Goal: Check status: Check status

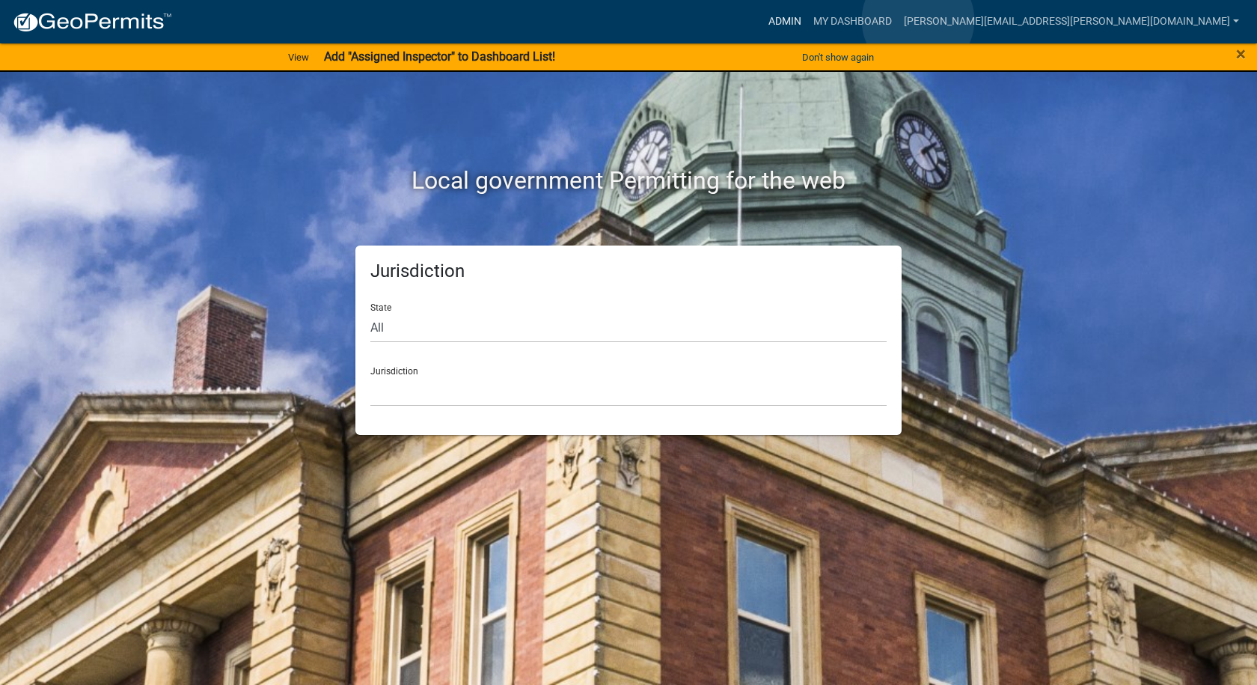
click at [808, 20] on link "Admin" at bounding box center [785, 21] width 45 height 28
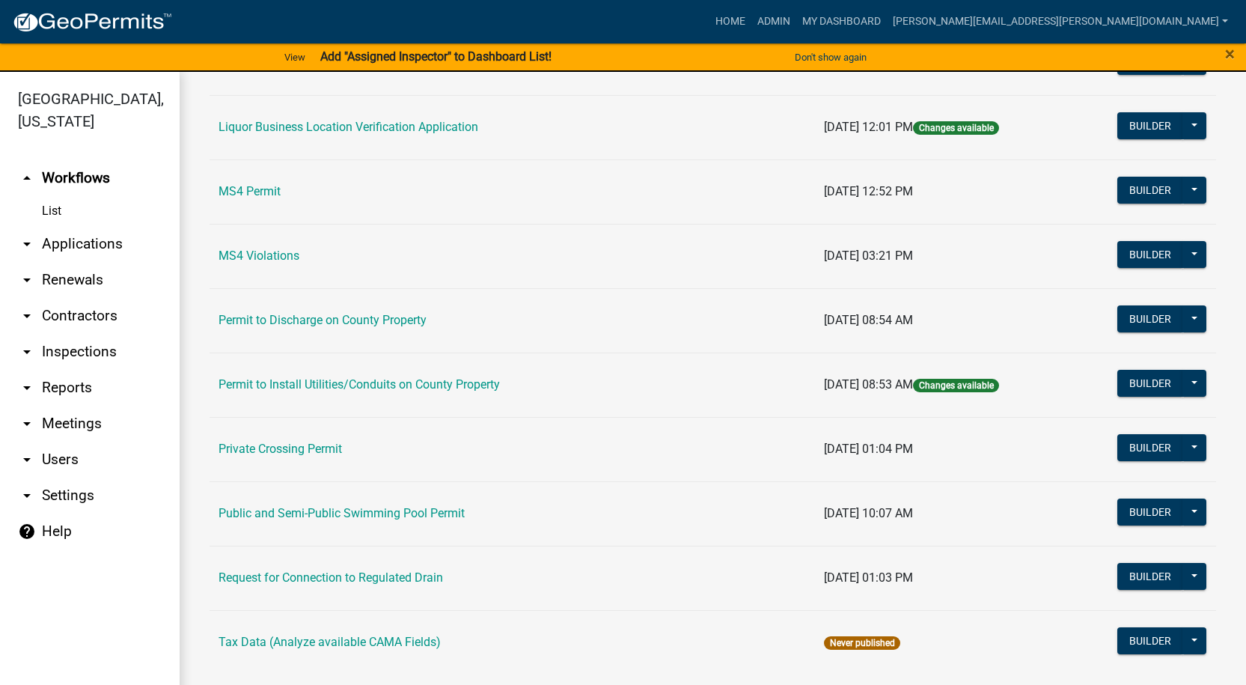
scroll to position [1236, 0]
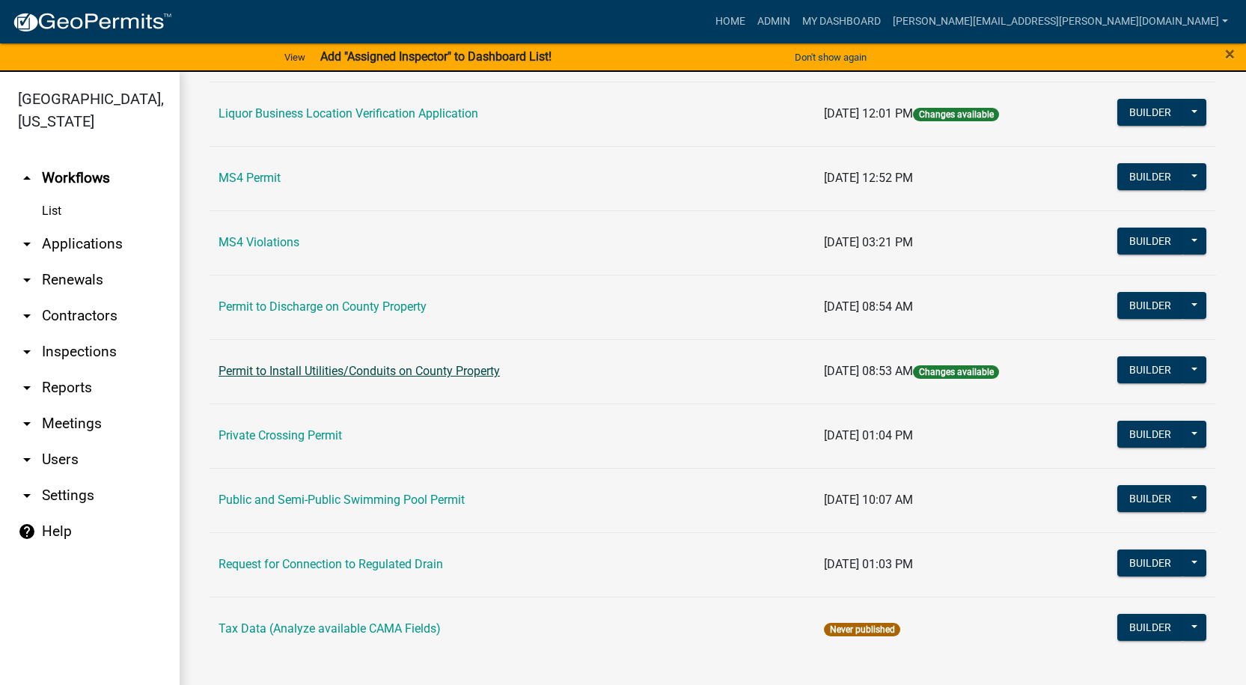
click at [291, 370] on link "Permit to Install Utilities/Conduits on County Property" at bounding box center [359, 371] width 281 height 14
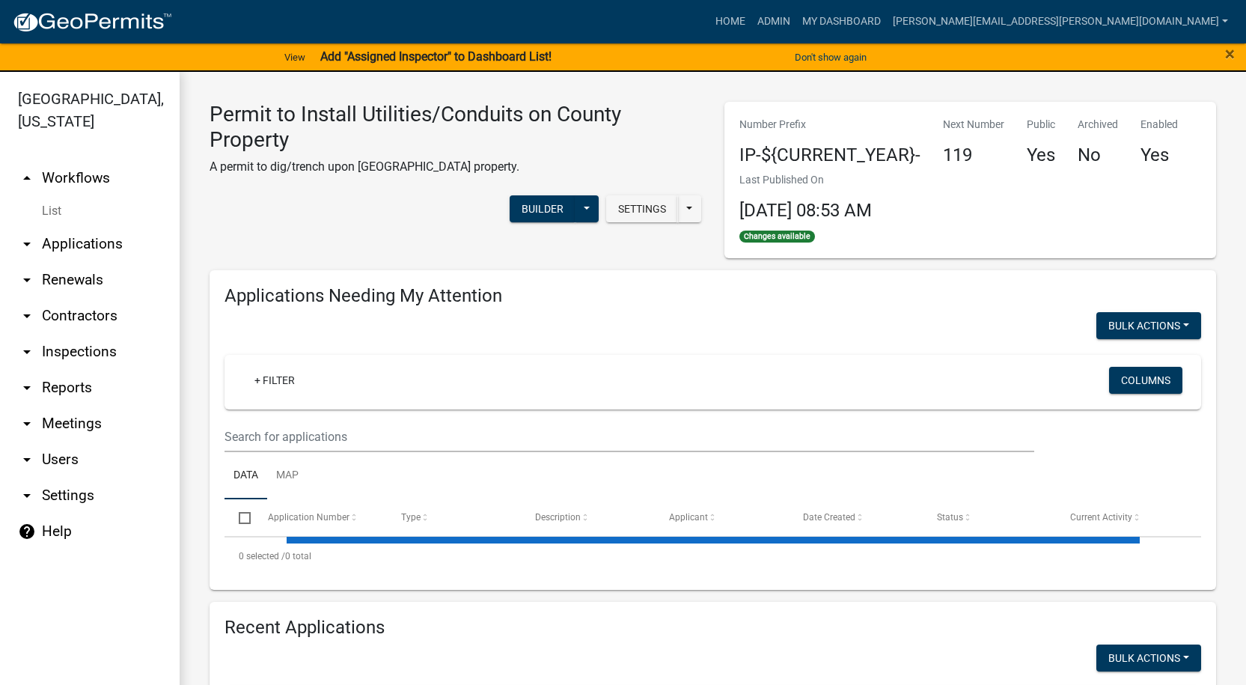
select select "1: 25"
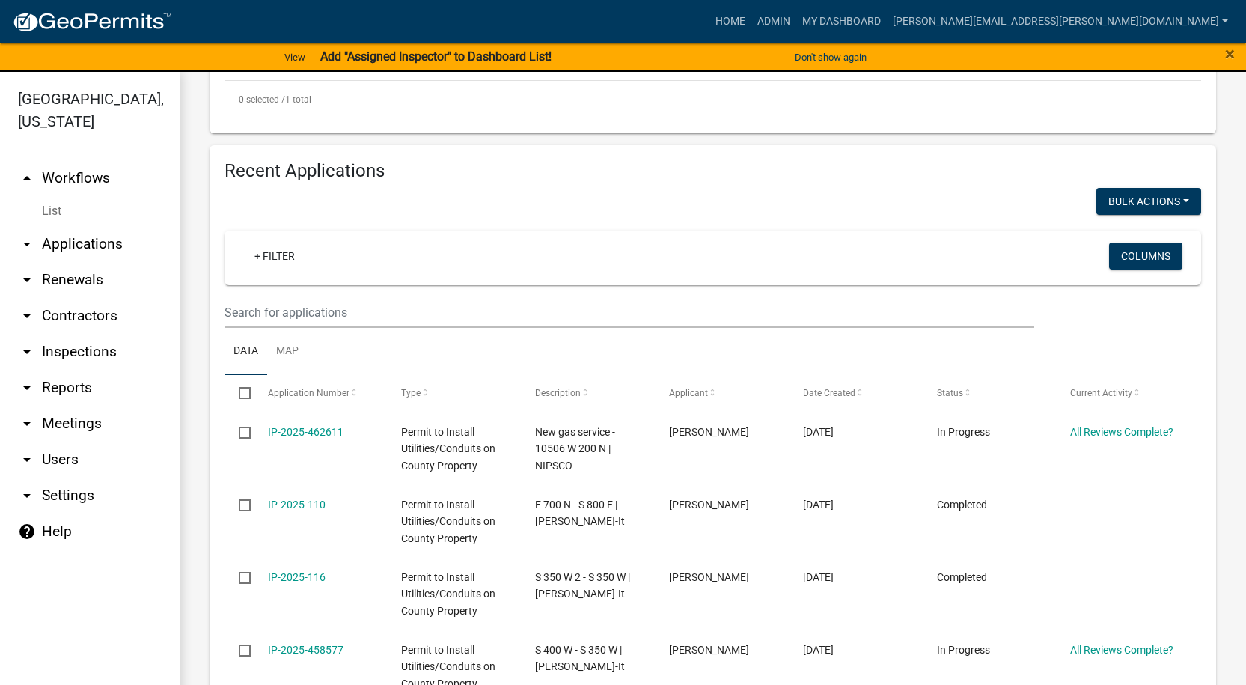
scroll to position [599, 0]
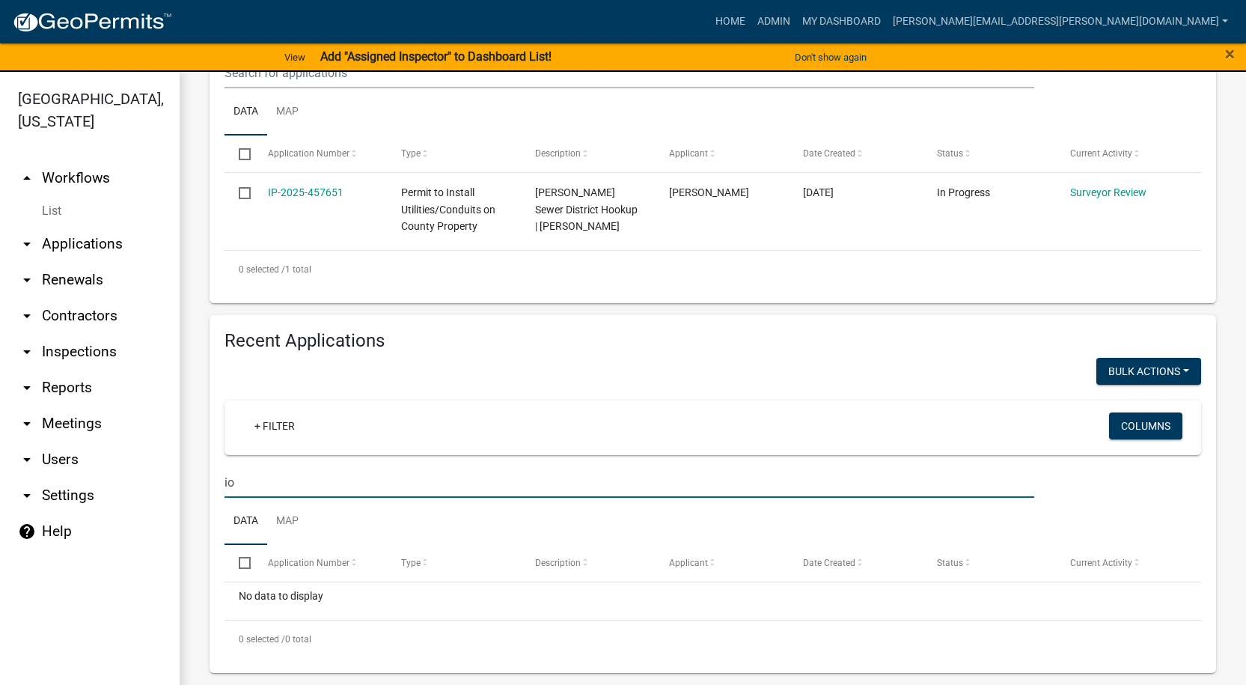
type input "i"
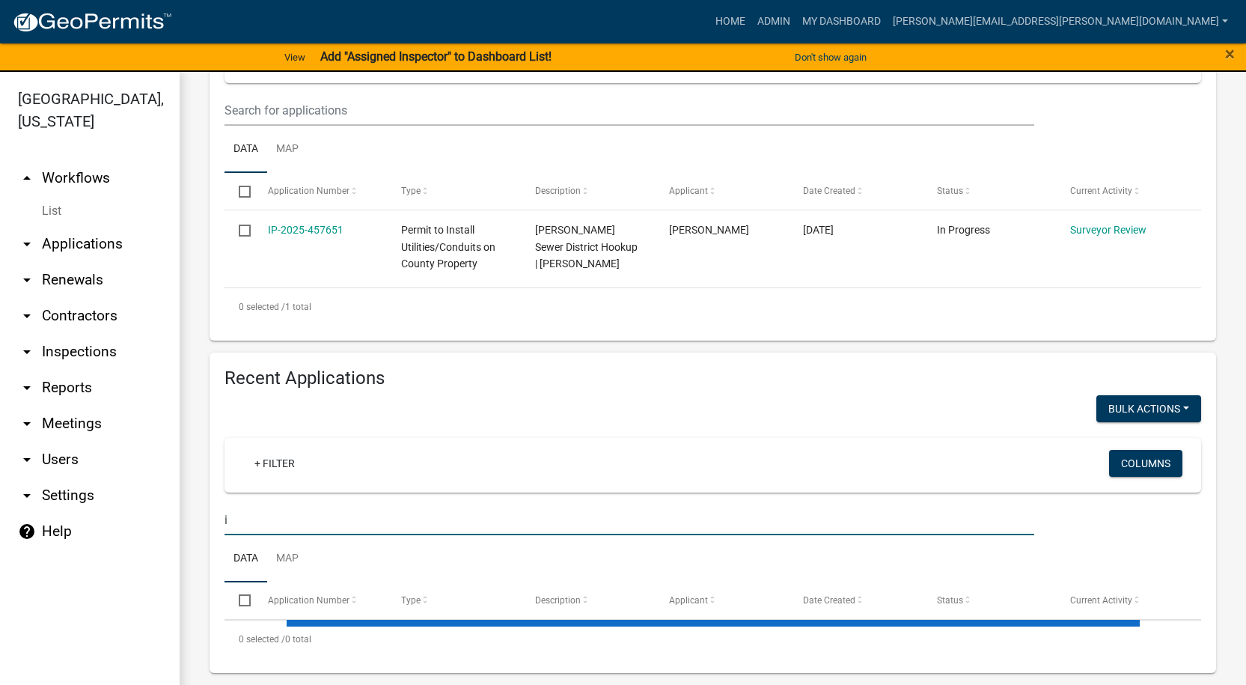
select select "1: 25"
type input "ip-2025-"
select select "1: 25"
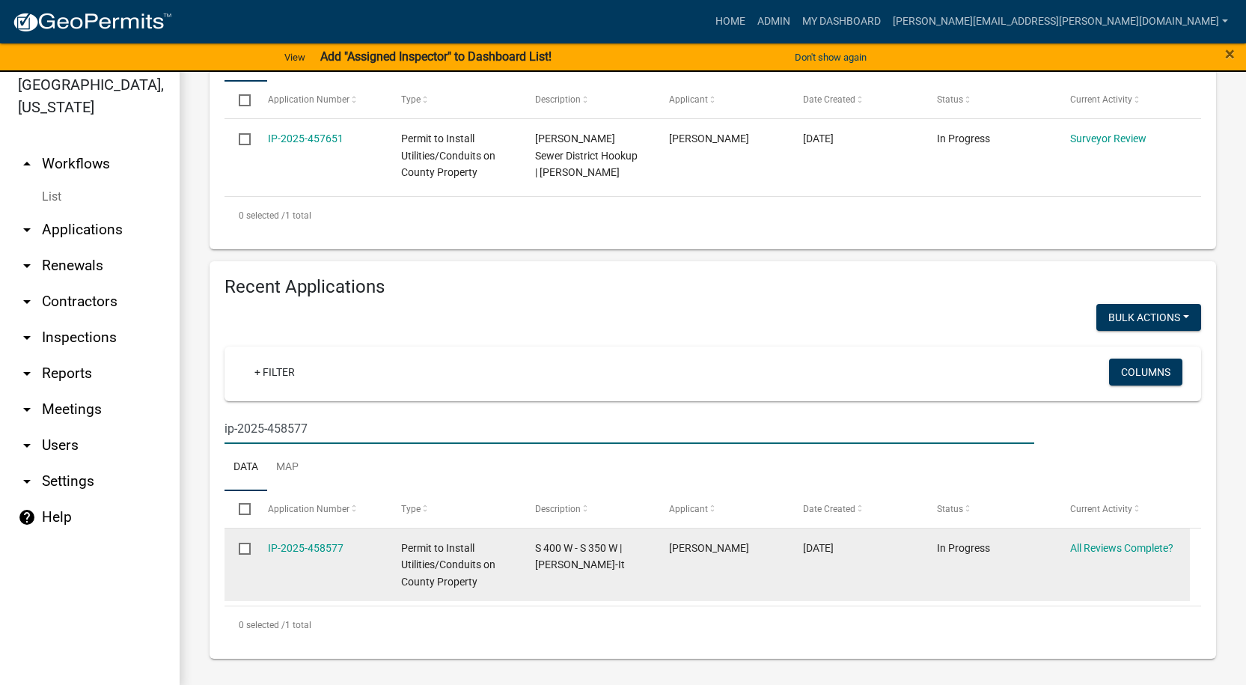
scroll to position [18, 0]
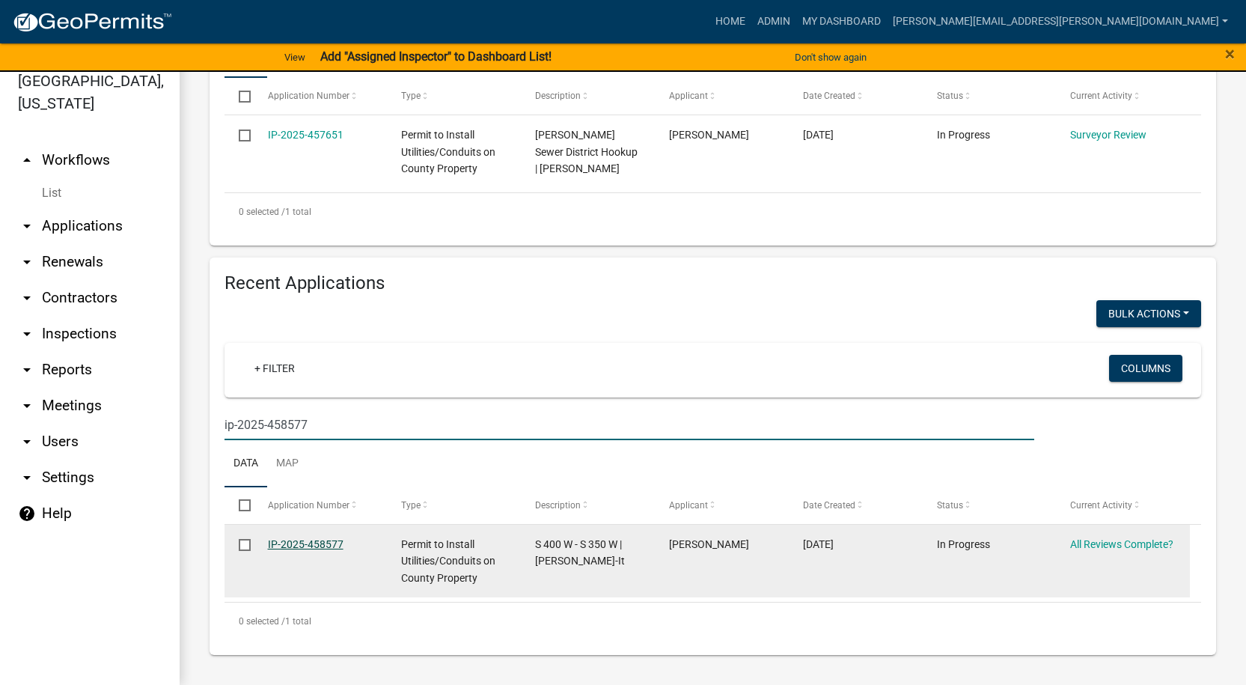
type input "ip-2025-458577"
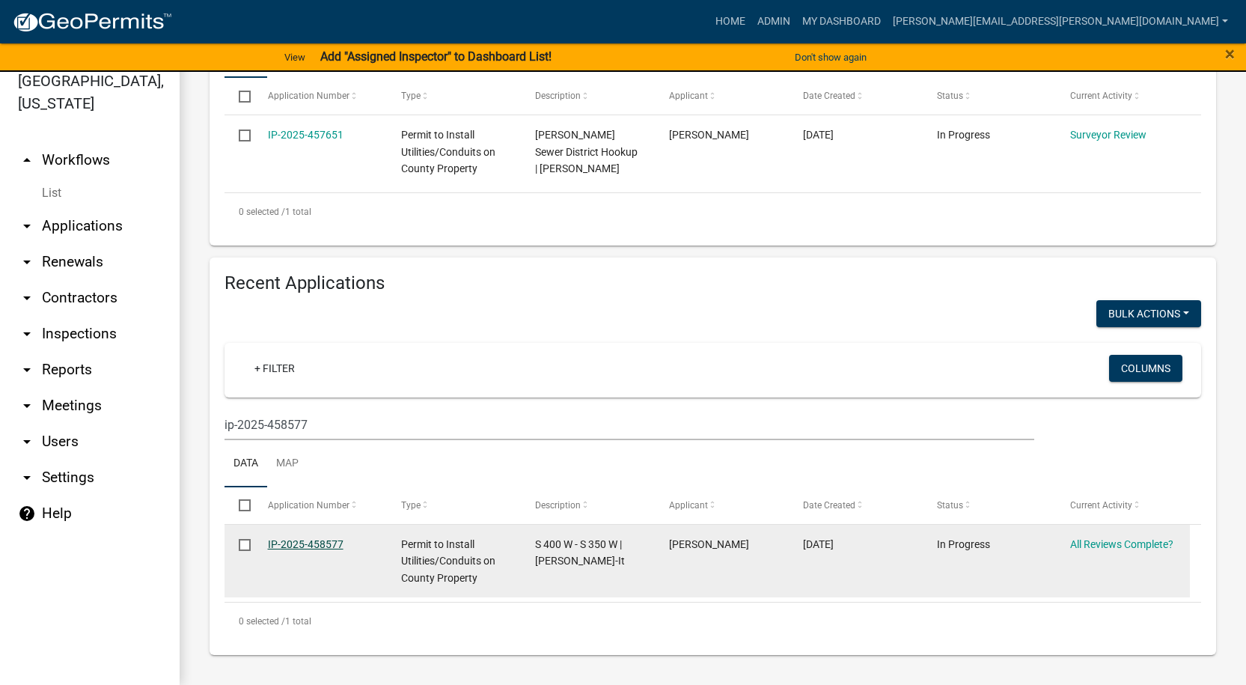
click at [315, 538] on link "IP-2025-458577" at bounding box center [306, 544] width 76 height 12
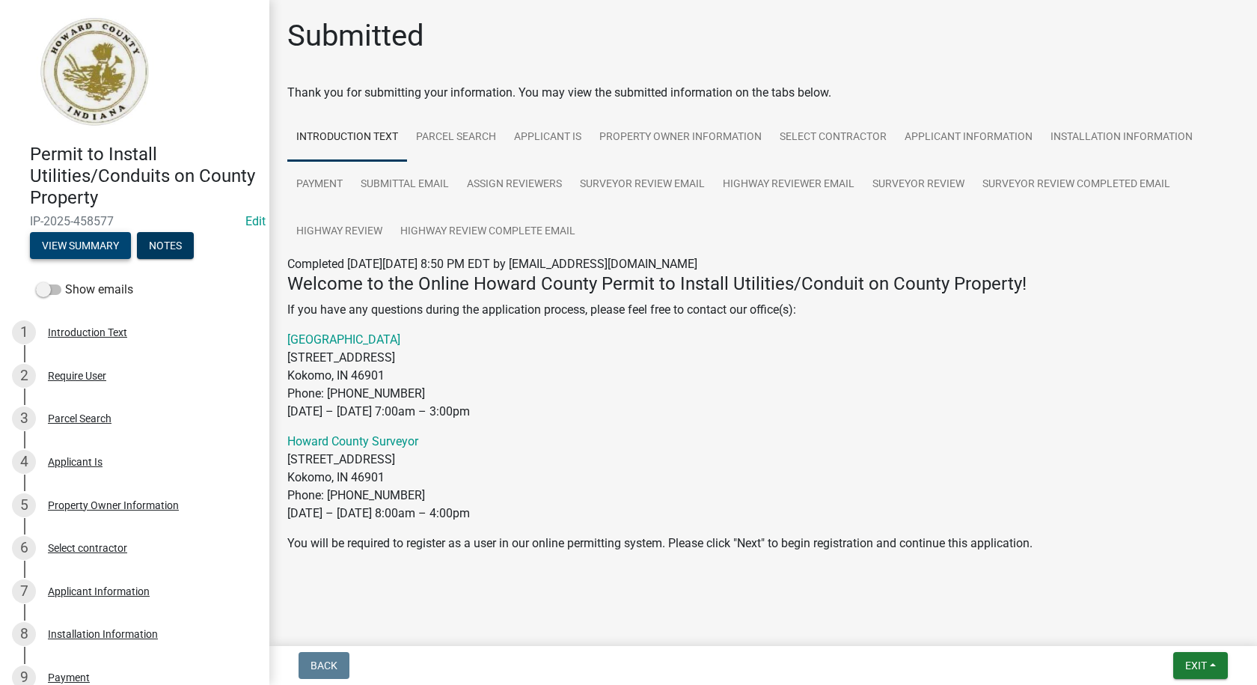
click at [91, 245] on button "View Summary" at bounding box center [80, 245] width 101 height 27
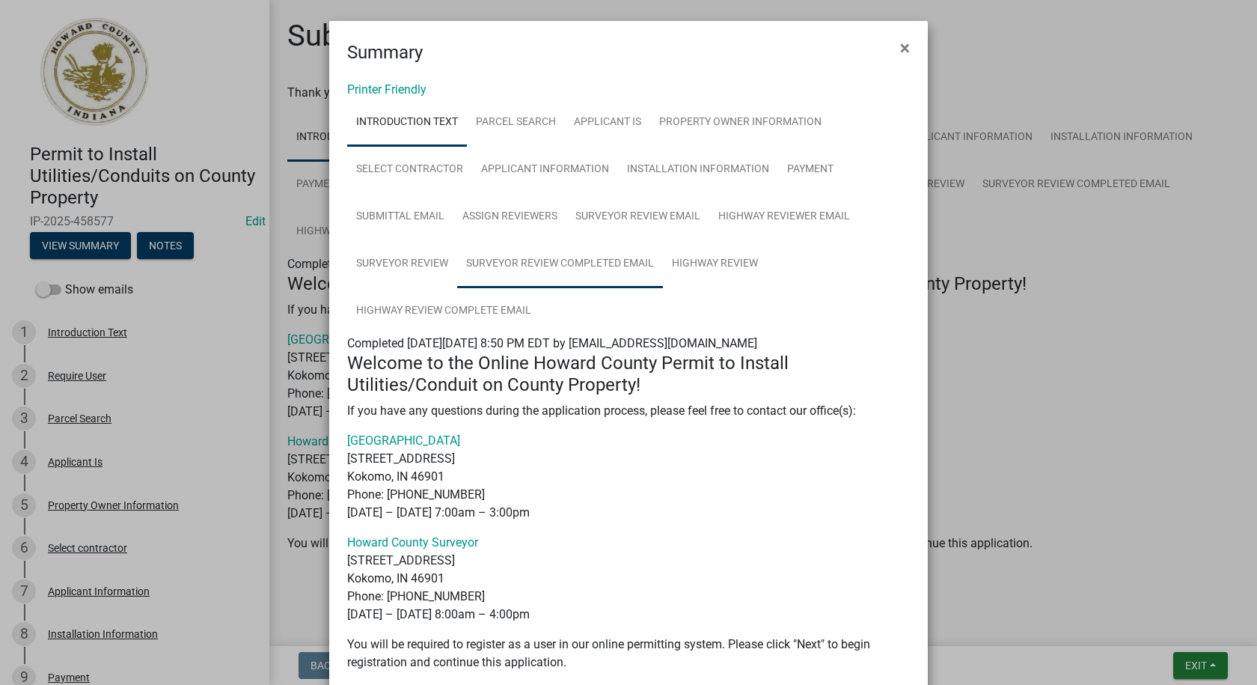
click at [546, 260] on link "Surveyor Review Completed Email" at bounding box center [560, 264] width 206 height 48
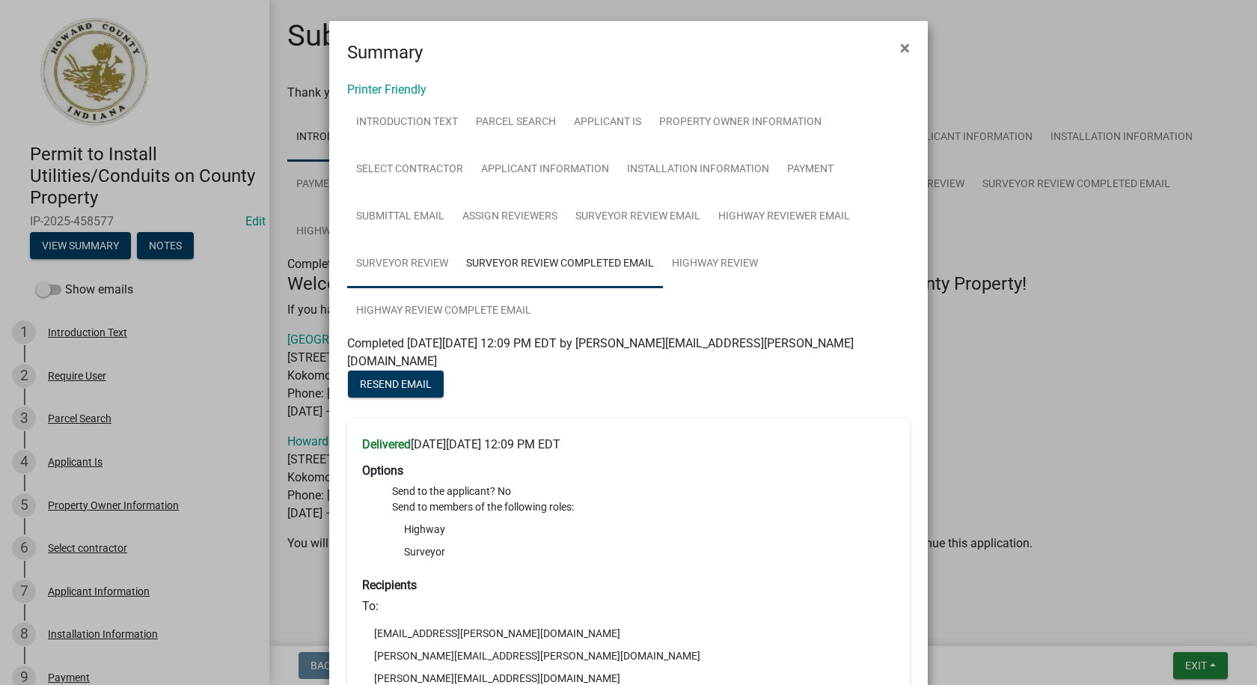
click at [418, 254] on link "Surveyor Review" at bounding box center [402, 264] width 110 height 48
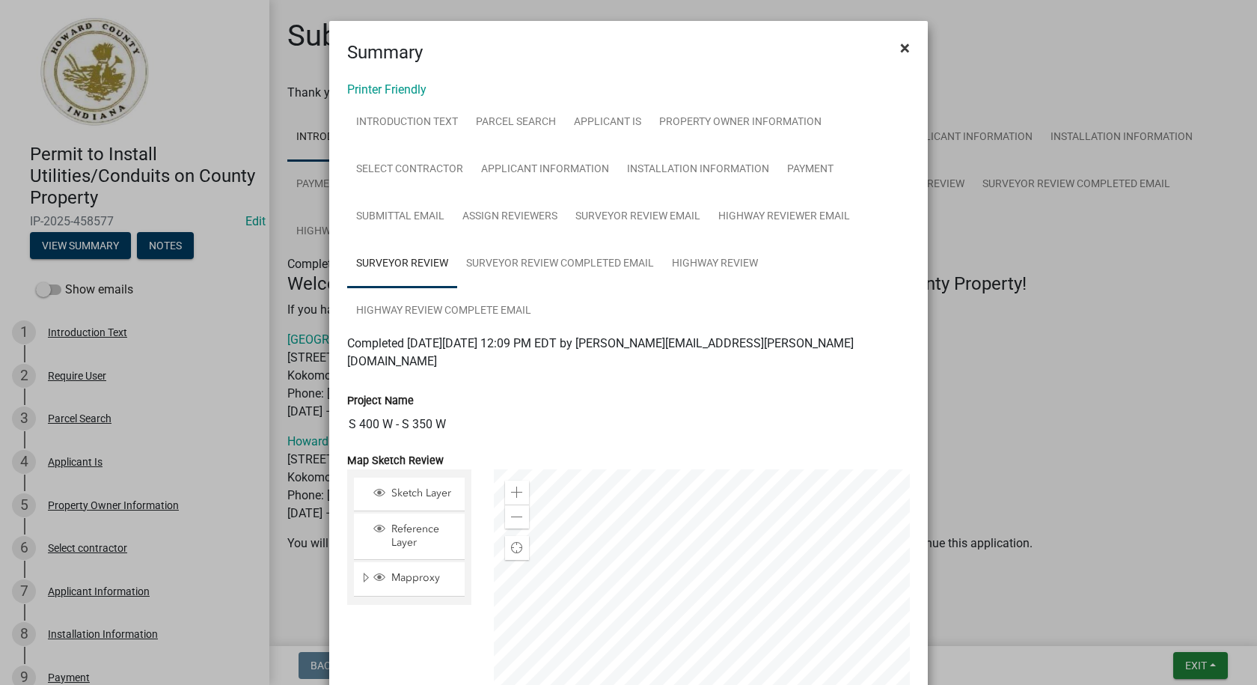
click at [900, 46] on span "×" at bounding box center [905, 47] width 10 height 21
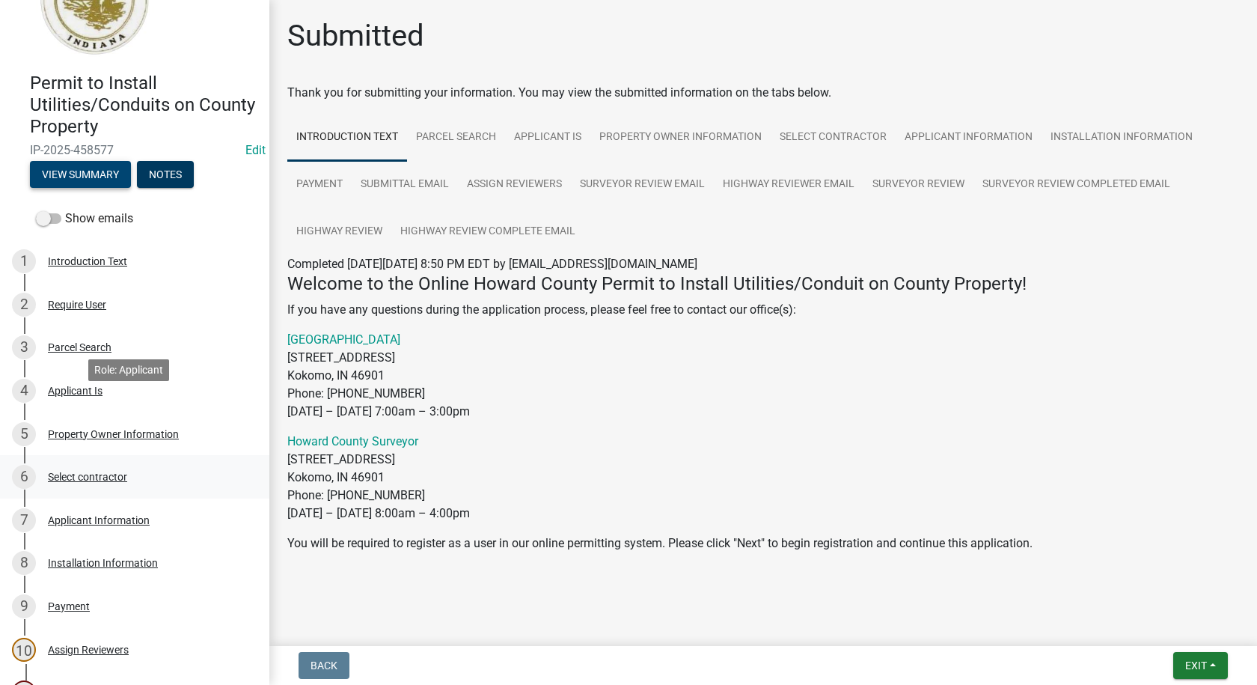
scroll to position [299, 0]
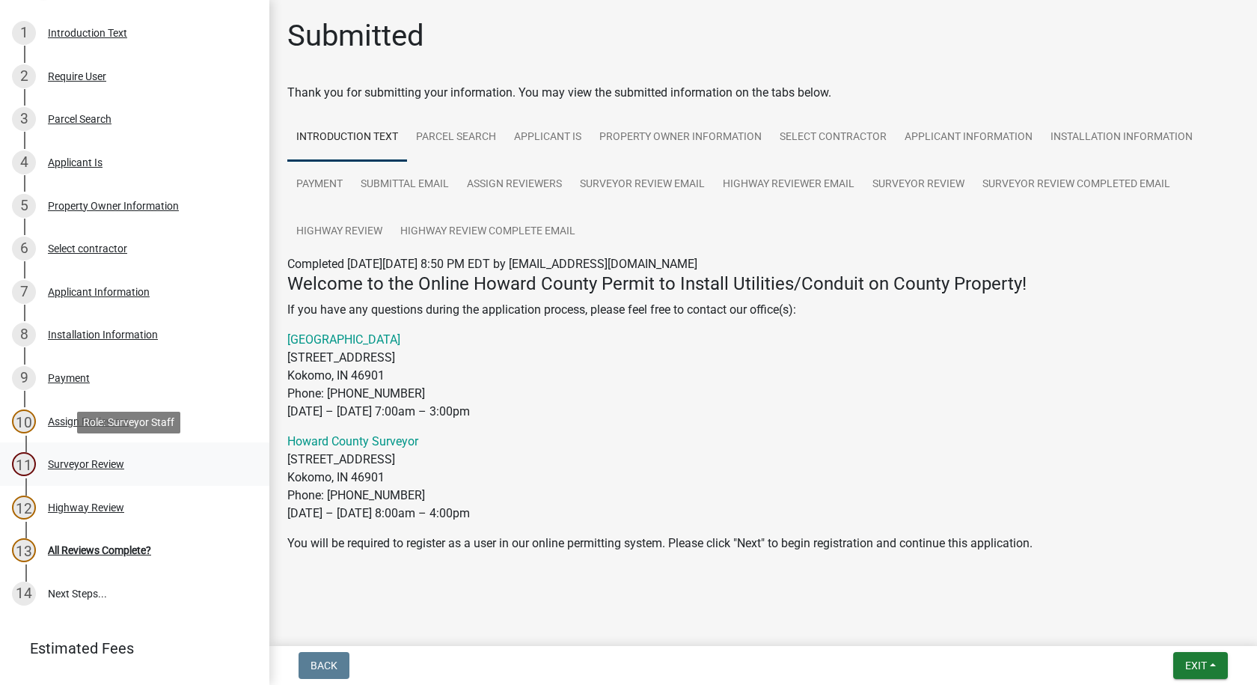
click at [82, 465] on div "Surveyor Review" at bounding box center [86, 464] width 76 height 10
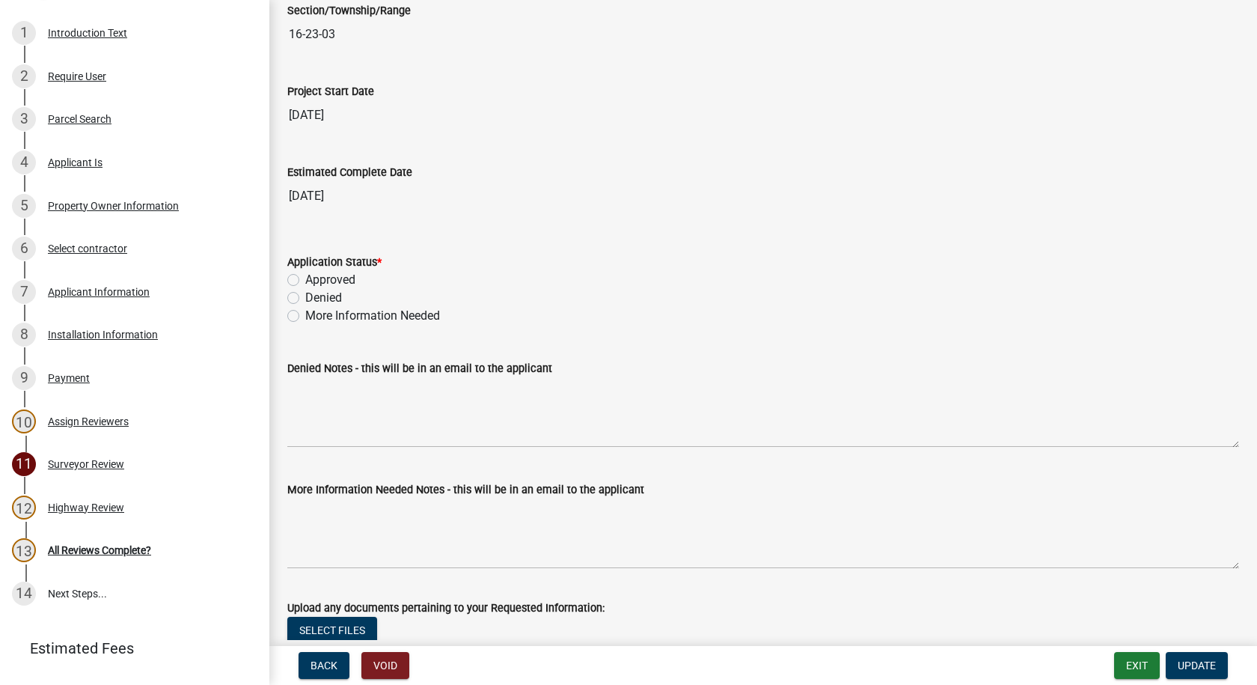
scroll to position [2432, 0]
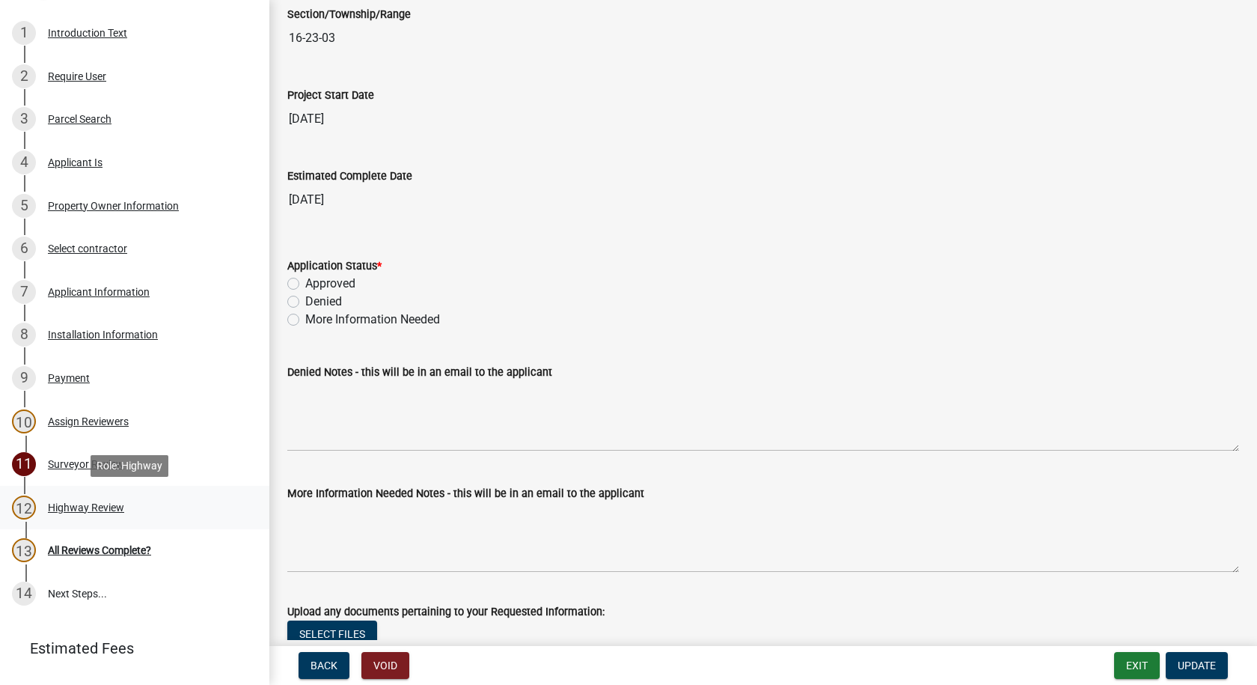
click at [67, 507] on div "Highway Review" at bounding box center [86, 507] width 76 height 10
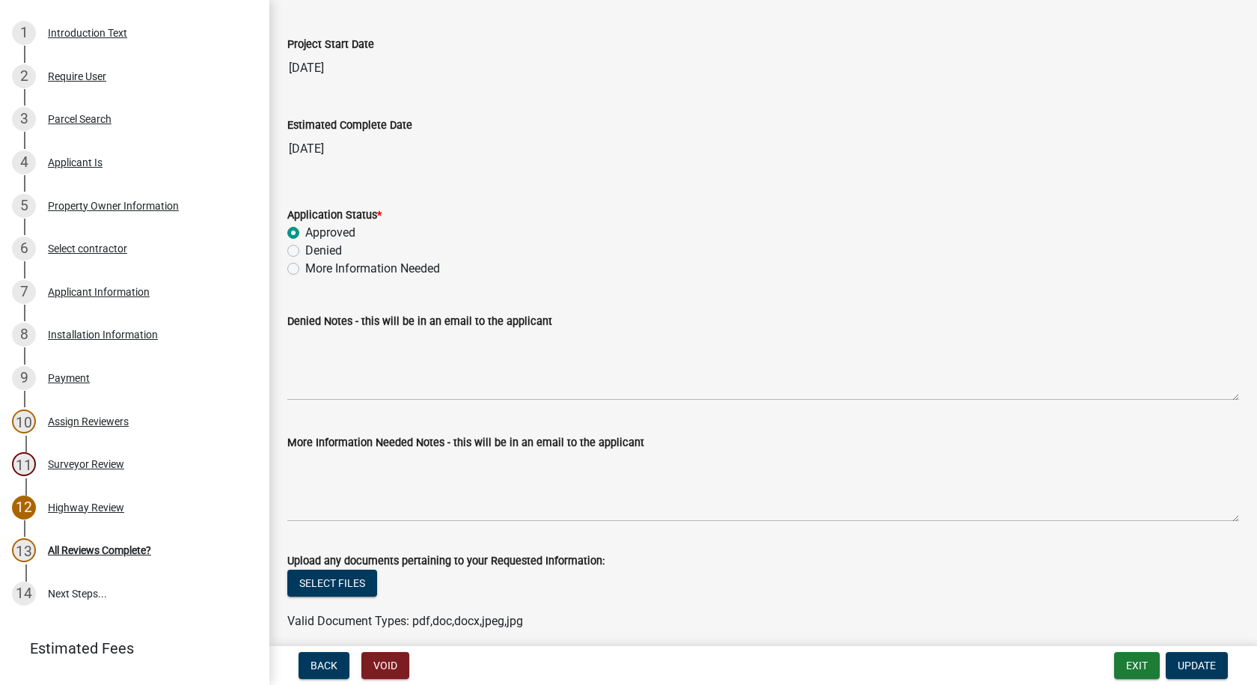
scroll to position [2479, 0]
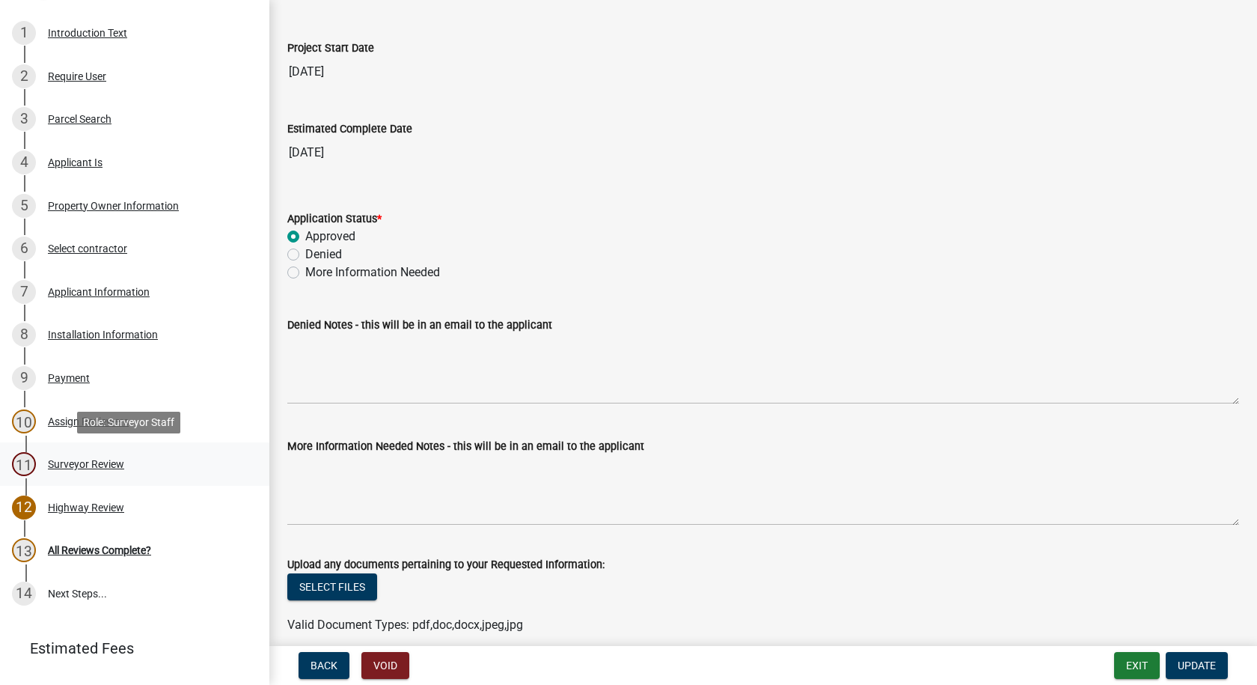
click at [70, 460] on div "Surveyor Review" at bounding box center [86, 464] width 76 height 10
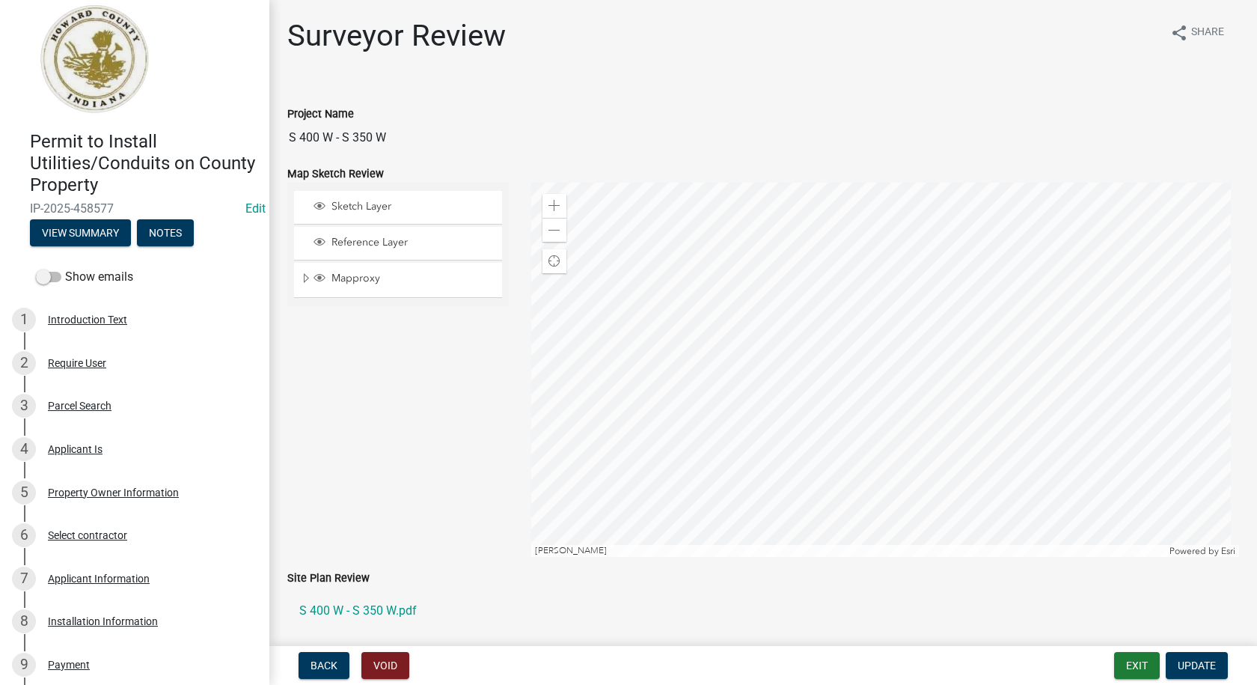
scroll to position [0, 0]
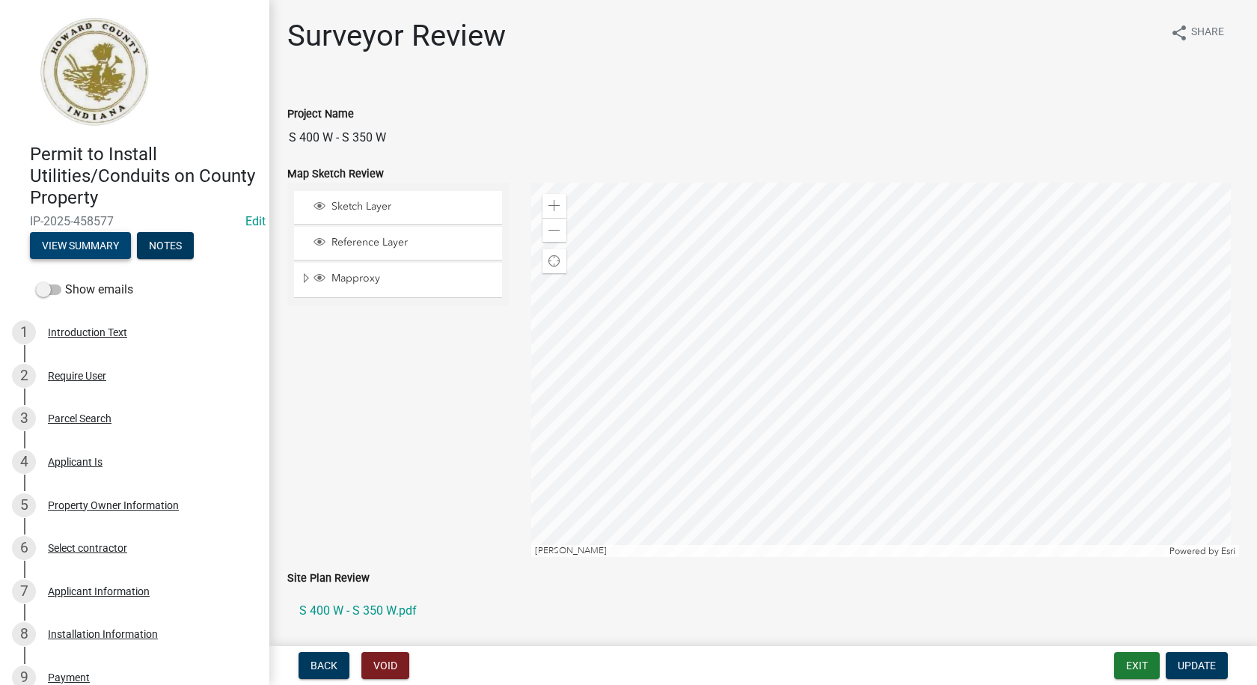
click at [81, 243] on button "View Summary" at bounding box center [80, 245] width 101 height 27
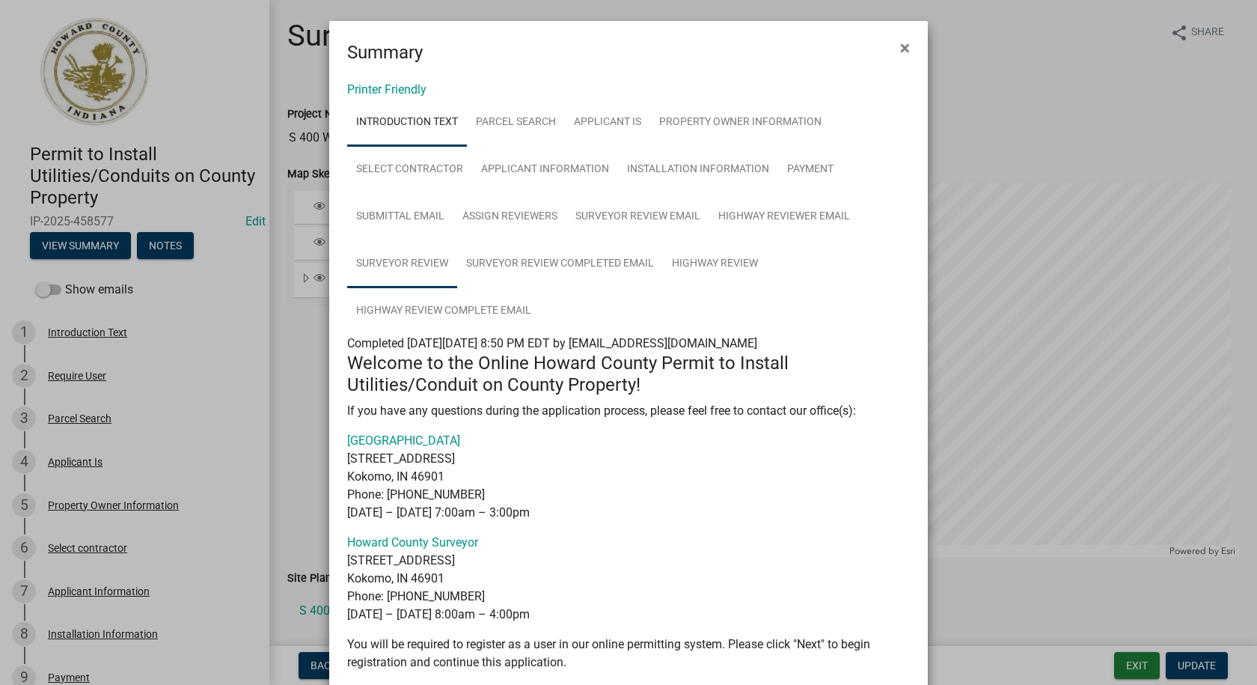
click at [402, 257] on link "Surveyor Review" at bounding box center [402, 264] width 110 height 48
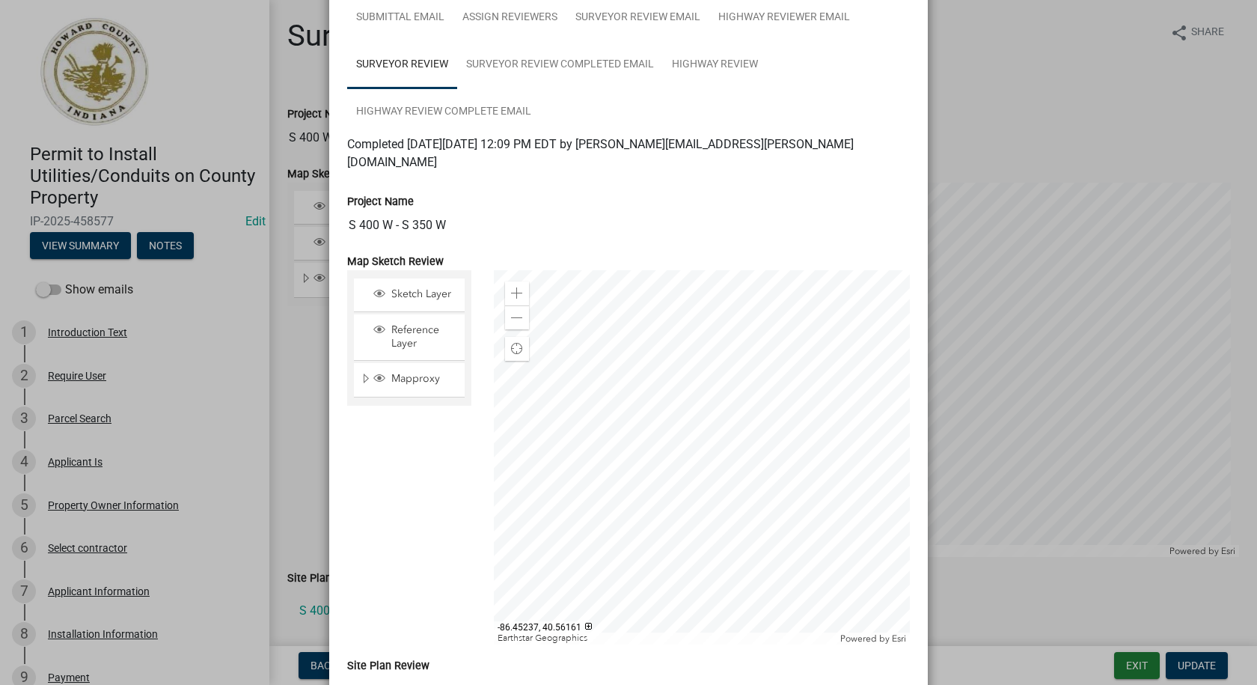
scroll to position [49, 0]
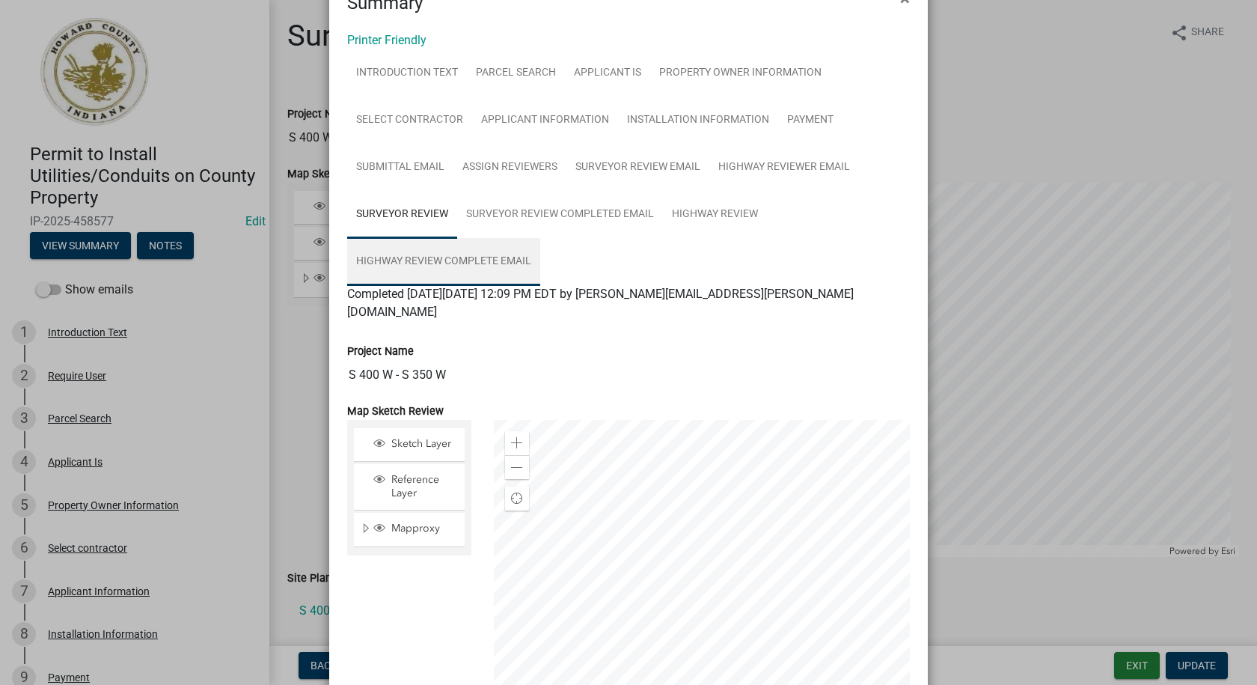
click at [465, 259] on link "Highway Review Complete Email" at bounding box center [443, 262] width 193 height 48
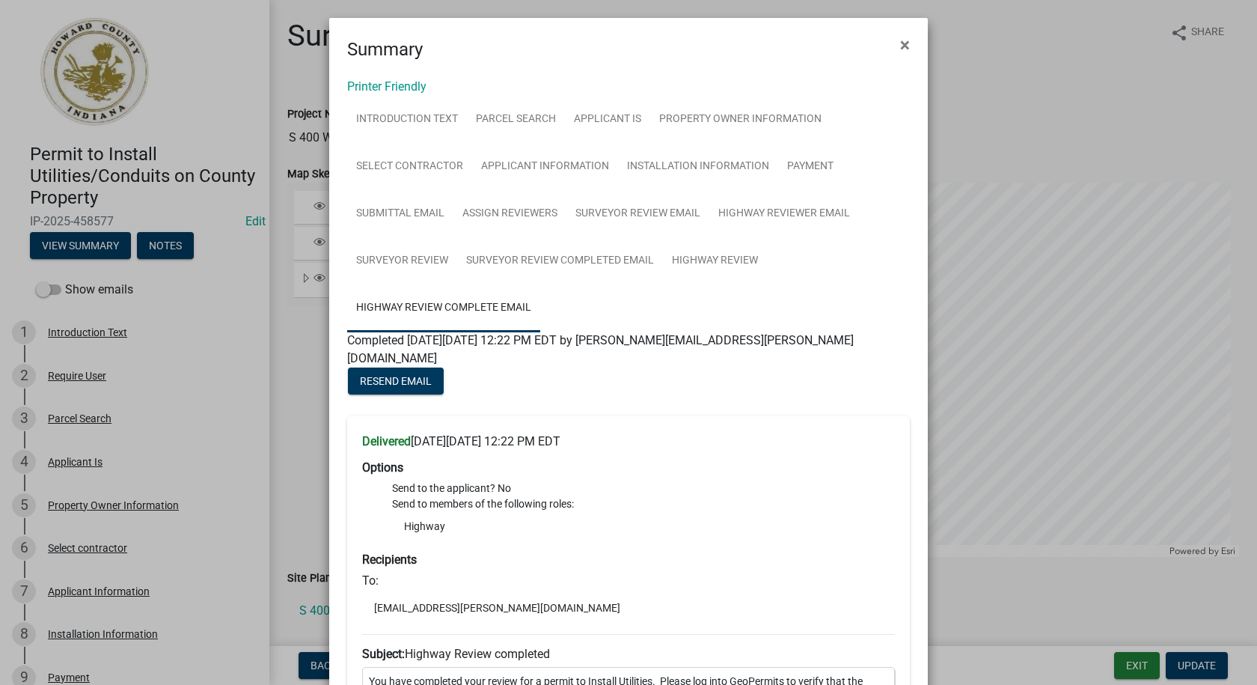
scroll to position [0, 0]
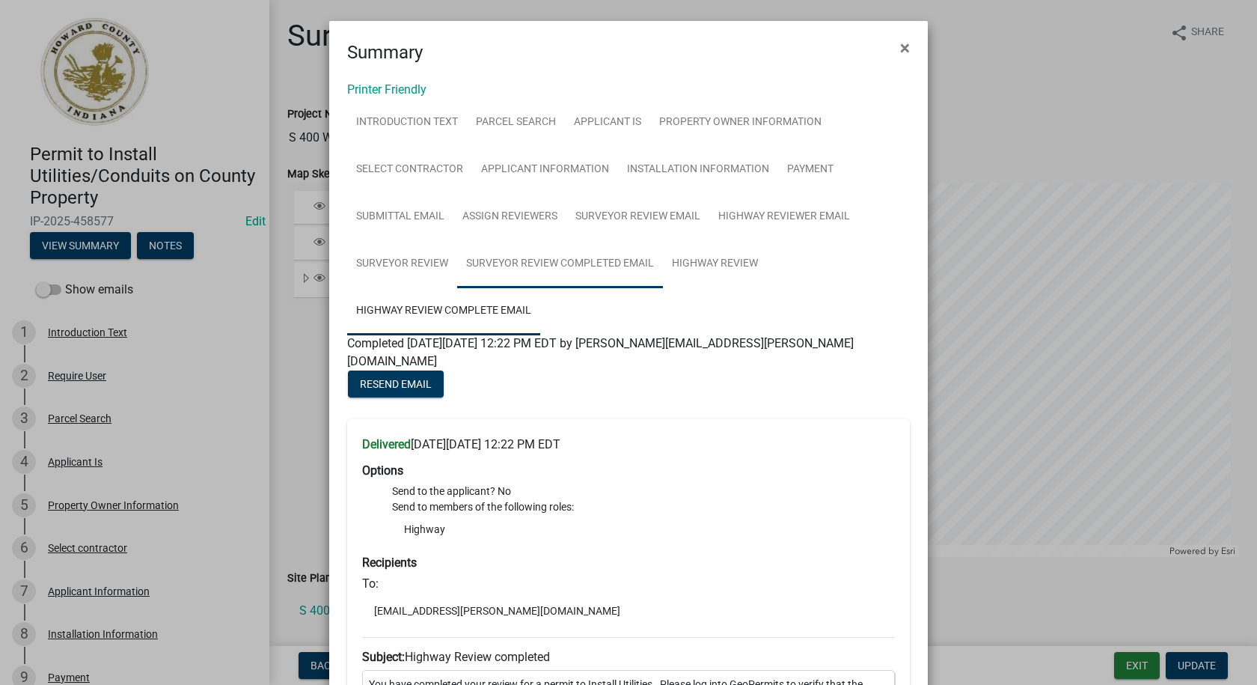
click at [550, 261] on link "Surveyor Review Completed Email" at bounding box center [560, 264] width 206 height 48
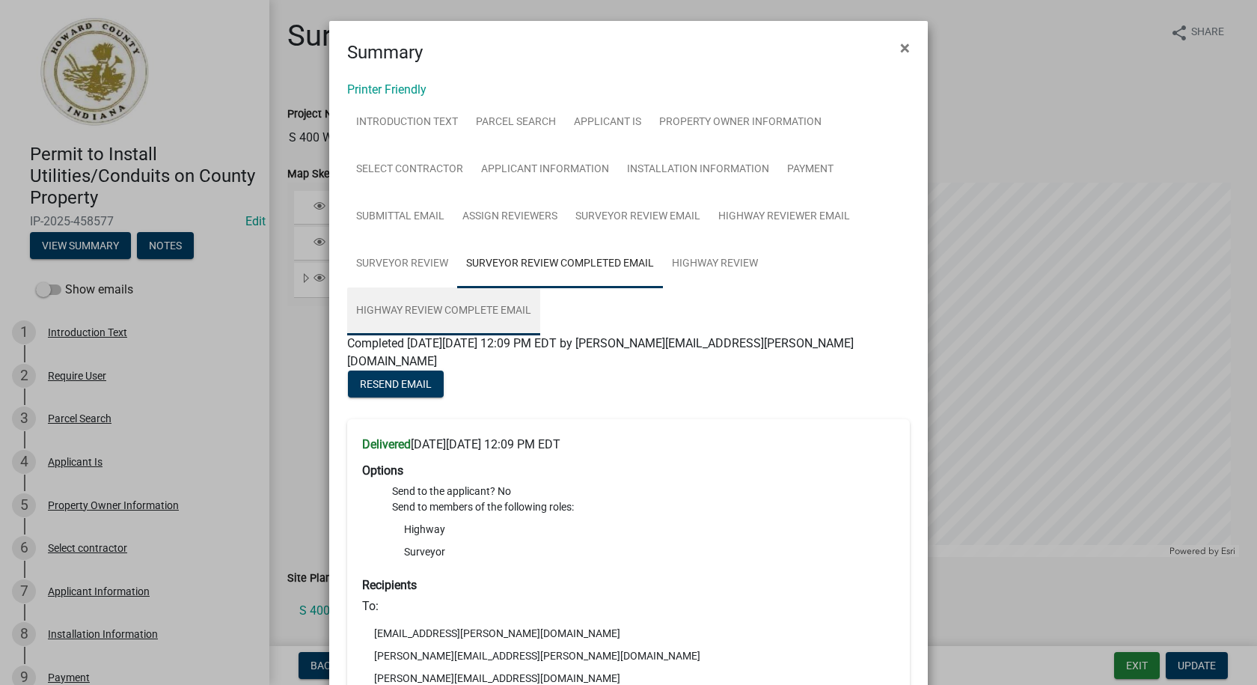
click at [454, 304] on link "Highway Review Complete Email" at bounding box center [443, 311] width 193 height 48
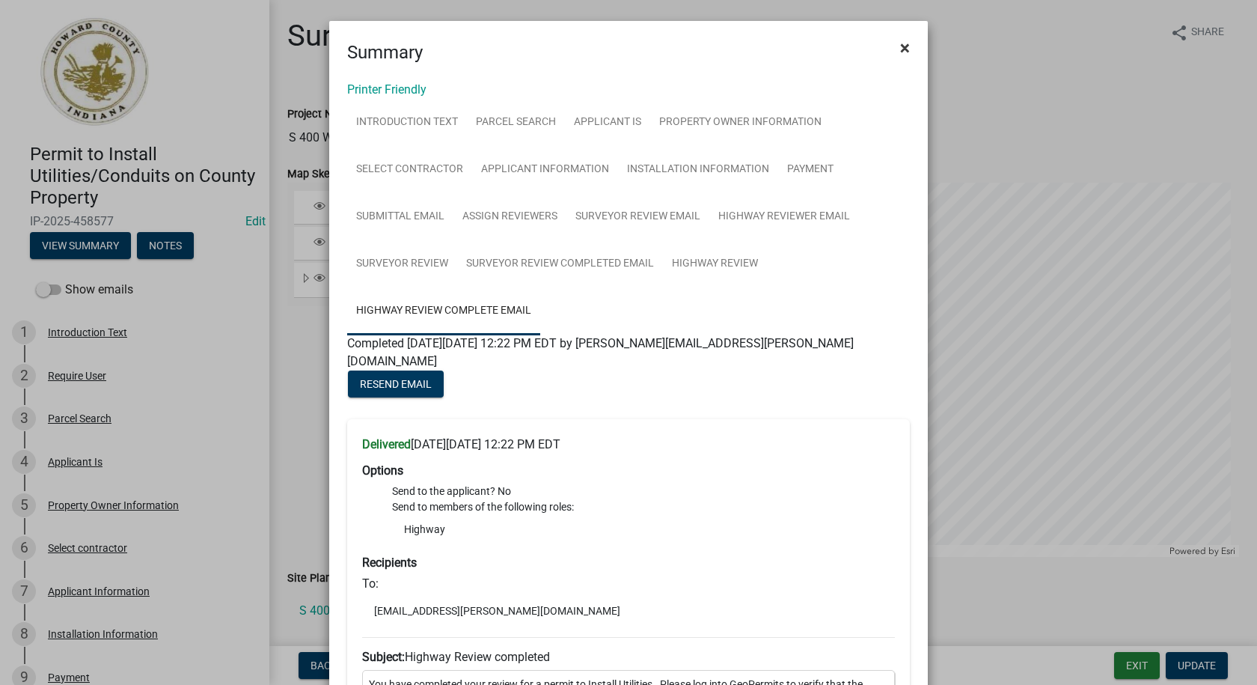
click at [902, 52] on span "×" at bounding box center [905, 47] width 10 height 21
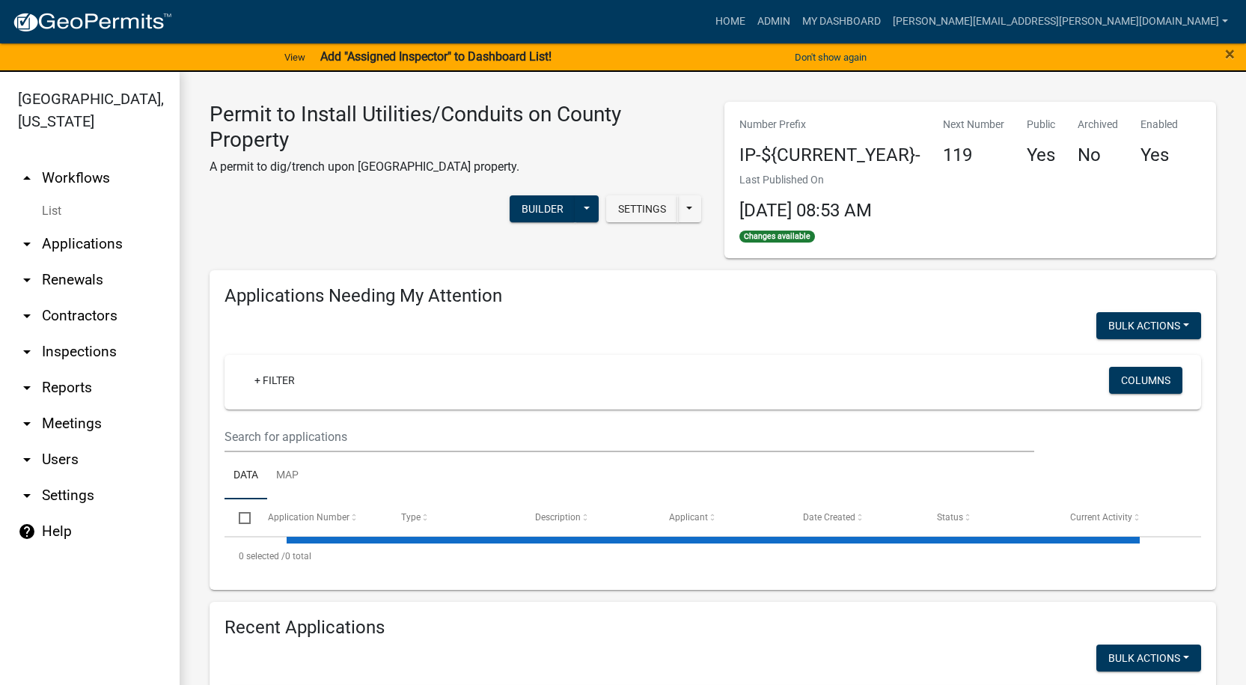
select select "1: 25"
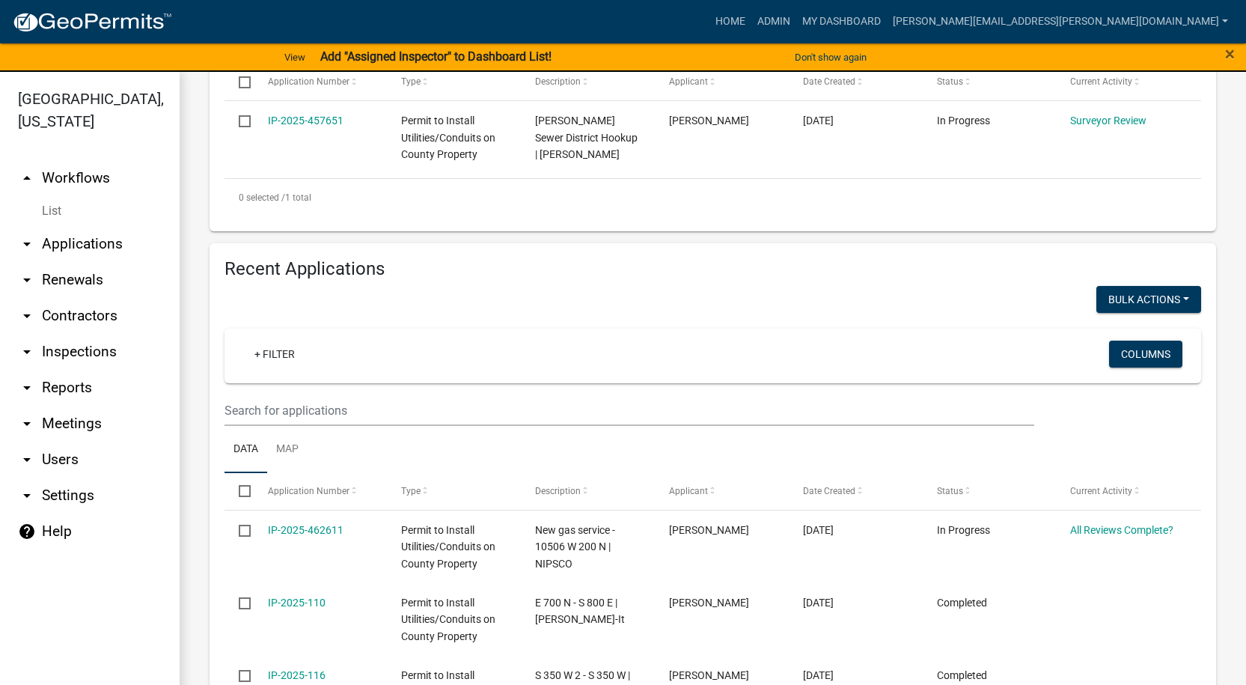
scroll to position [524, 0]
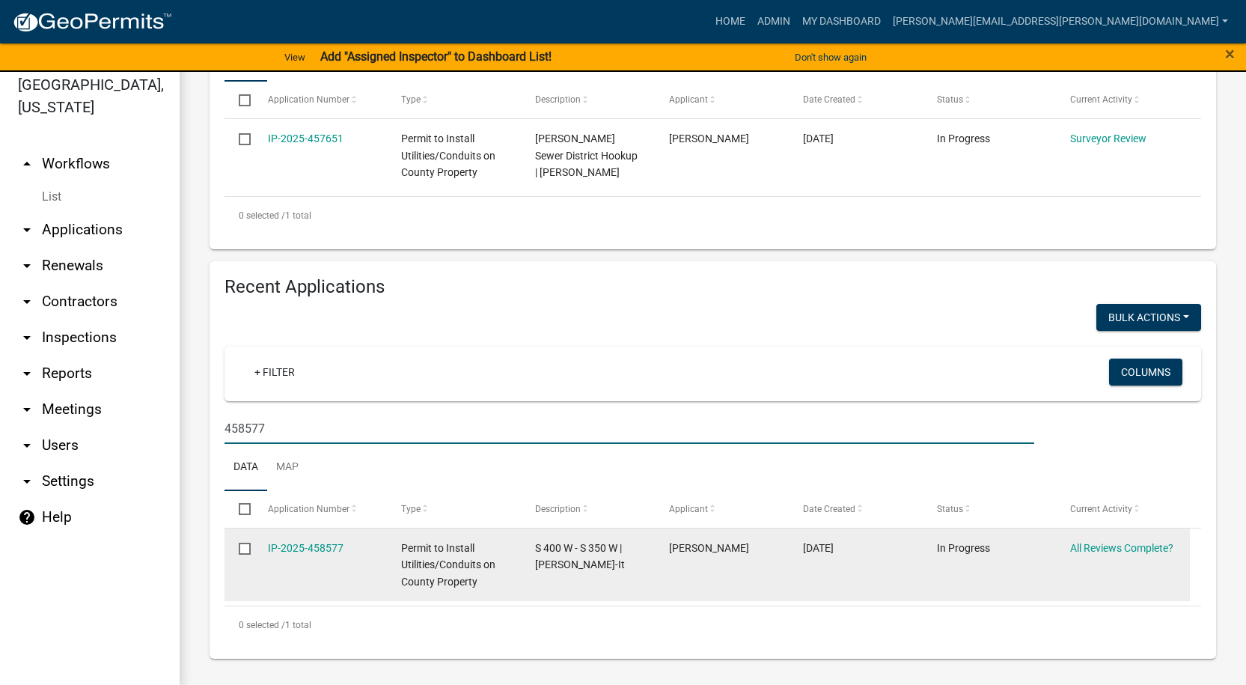
scroll to position [18, 0]
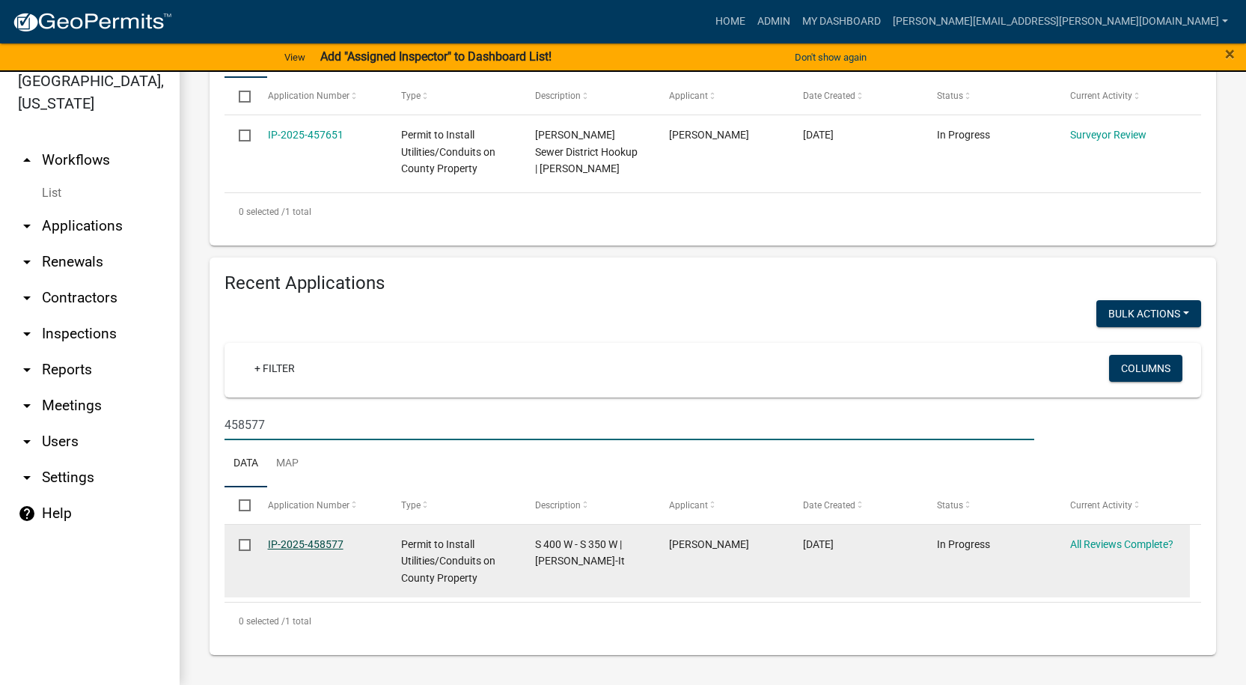
type input "458577"
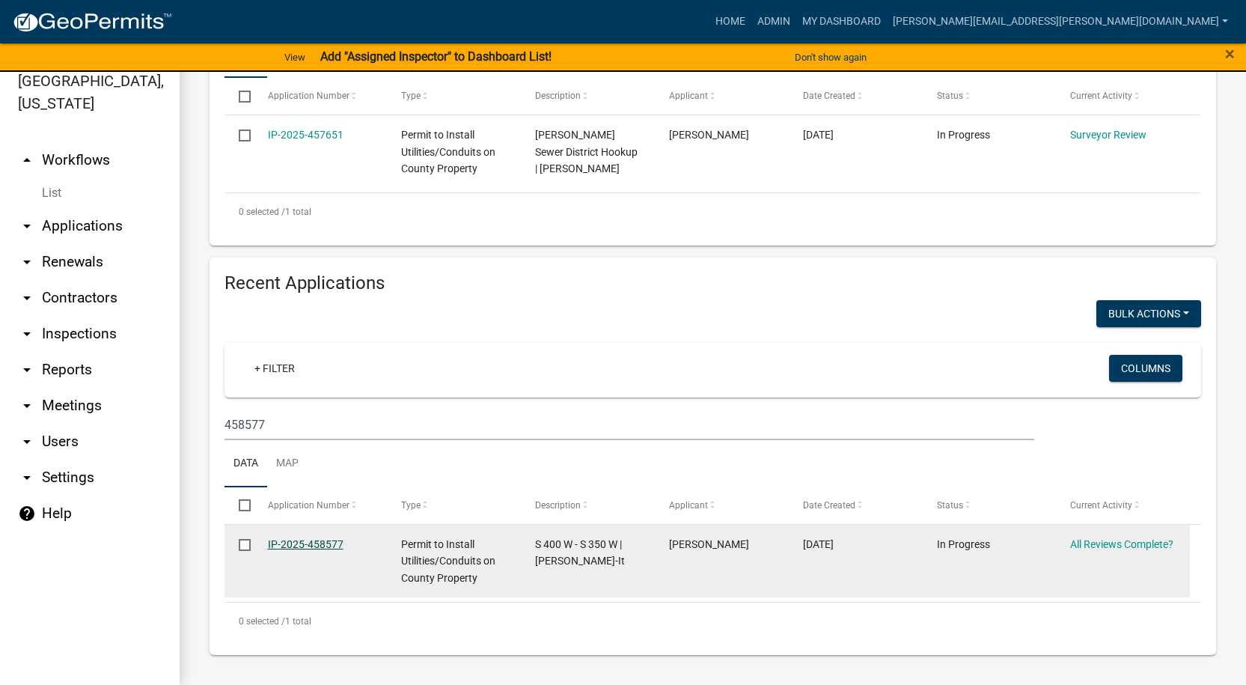
click at [304, 539] on link "IP-2025-458577" at bounding box center [306, 544] width 76 height 12
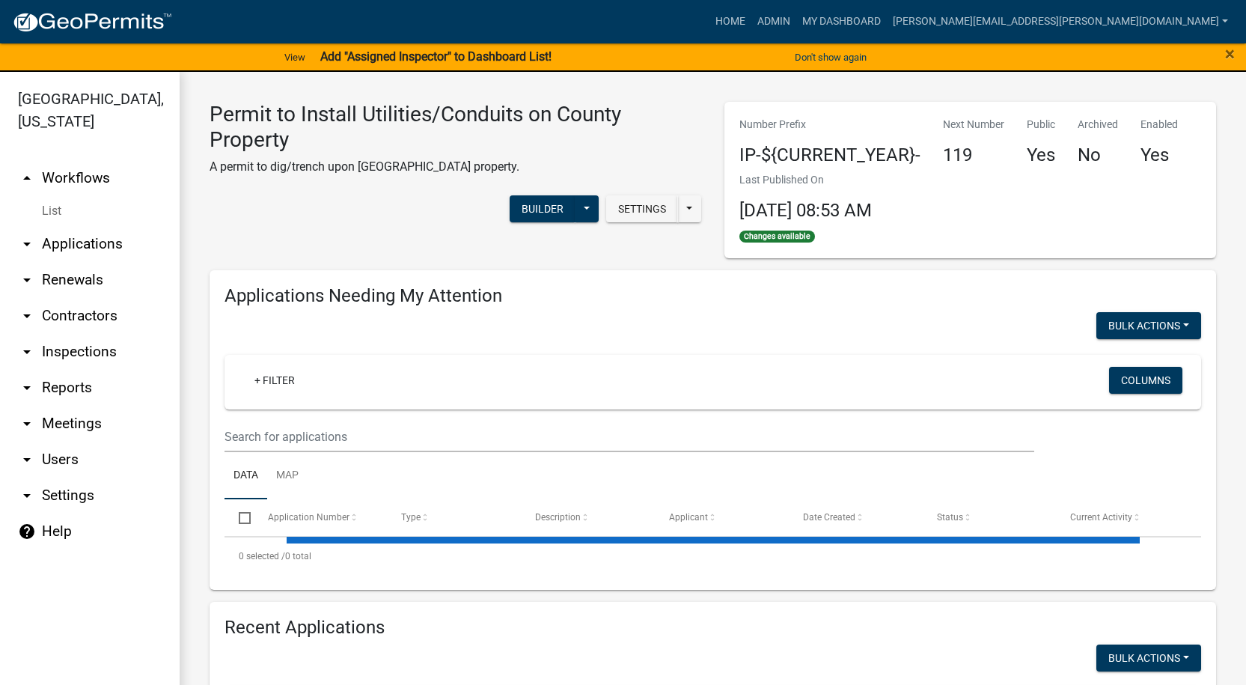
select select "1: 25"
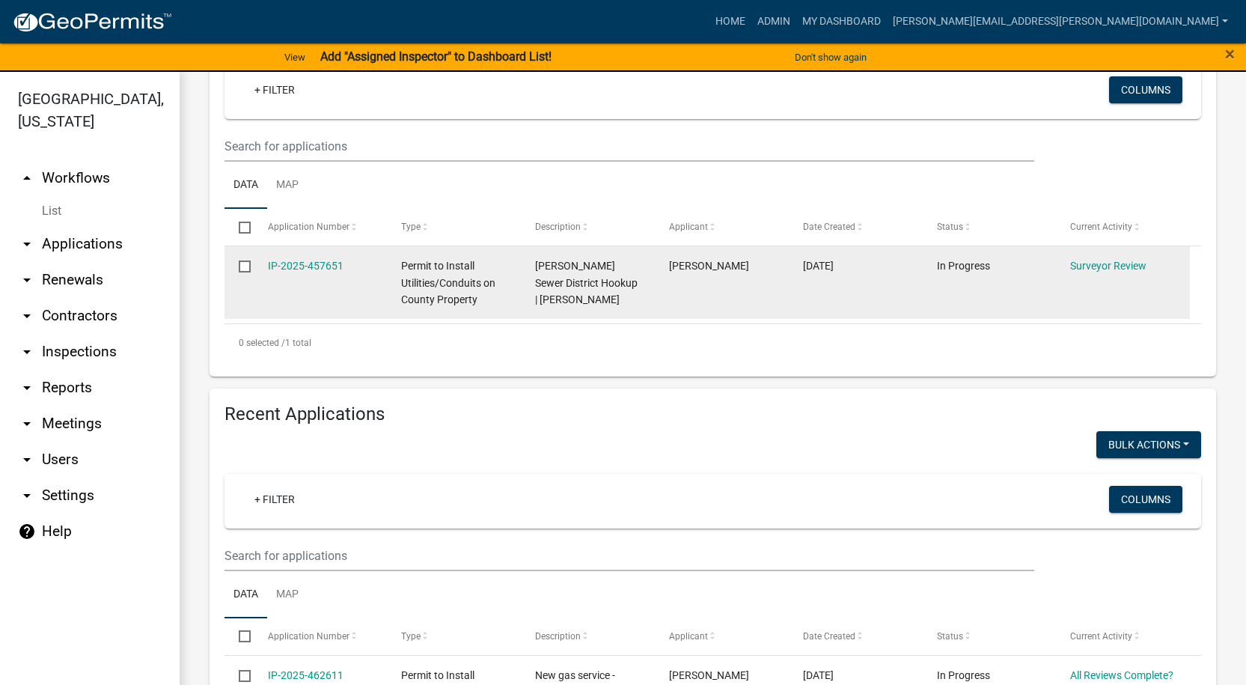
scroll to position [299, 0]
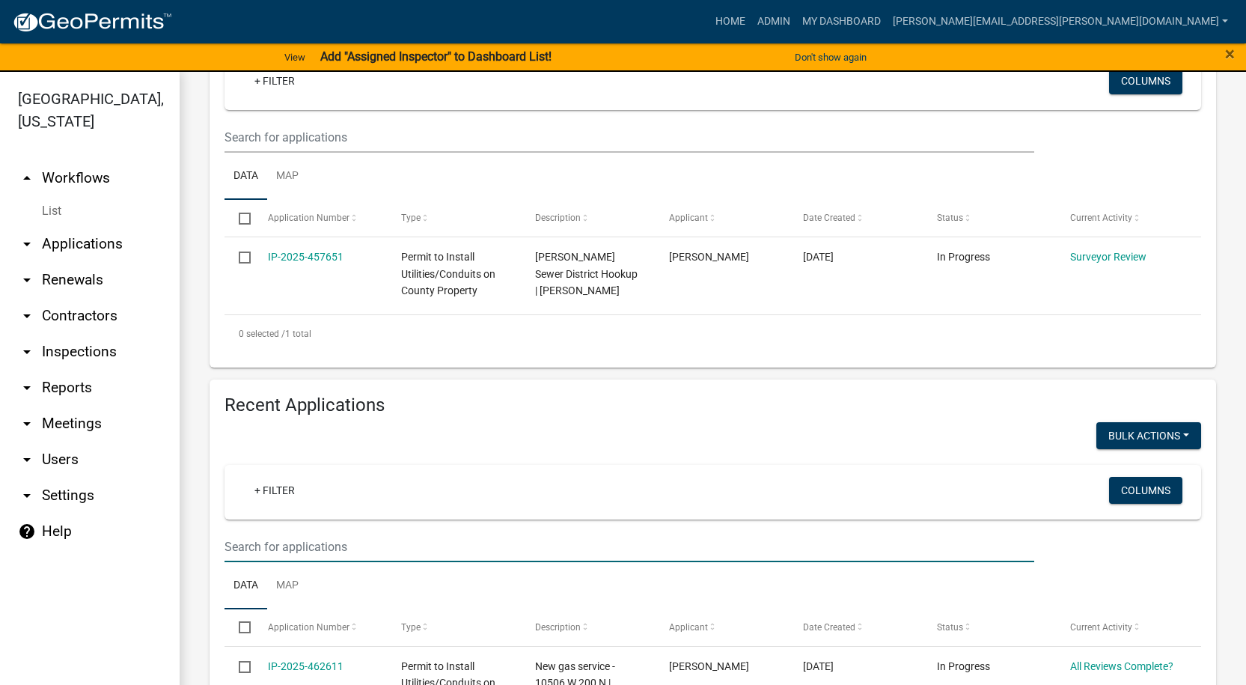
click at [325, 153] on input "text" at bounding box center [630, 137] width 810 height 31
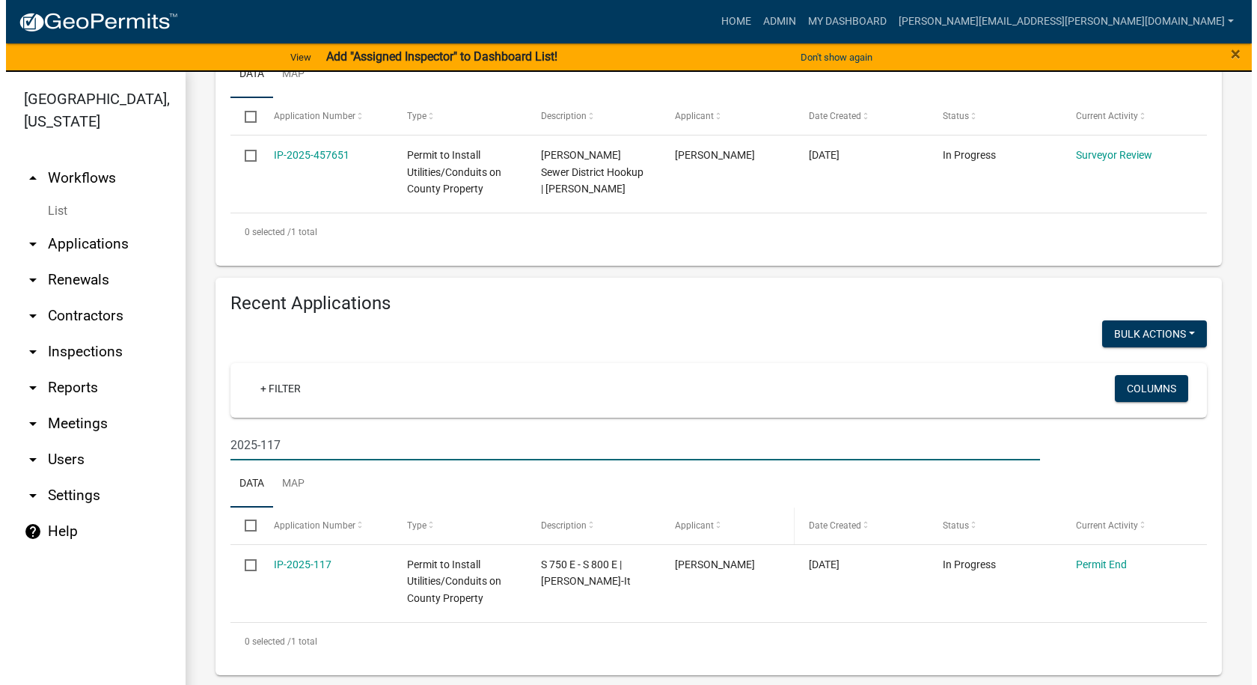
scroll to position [403, 0]
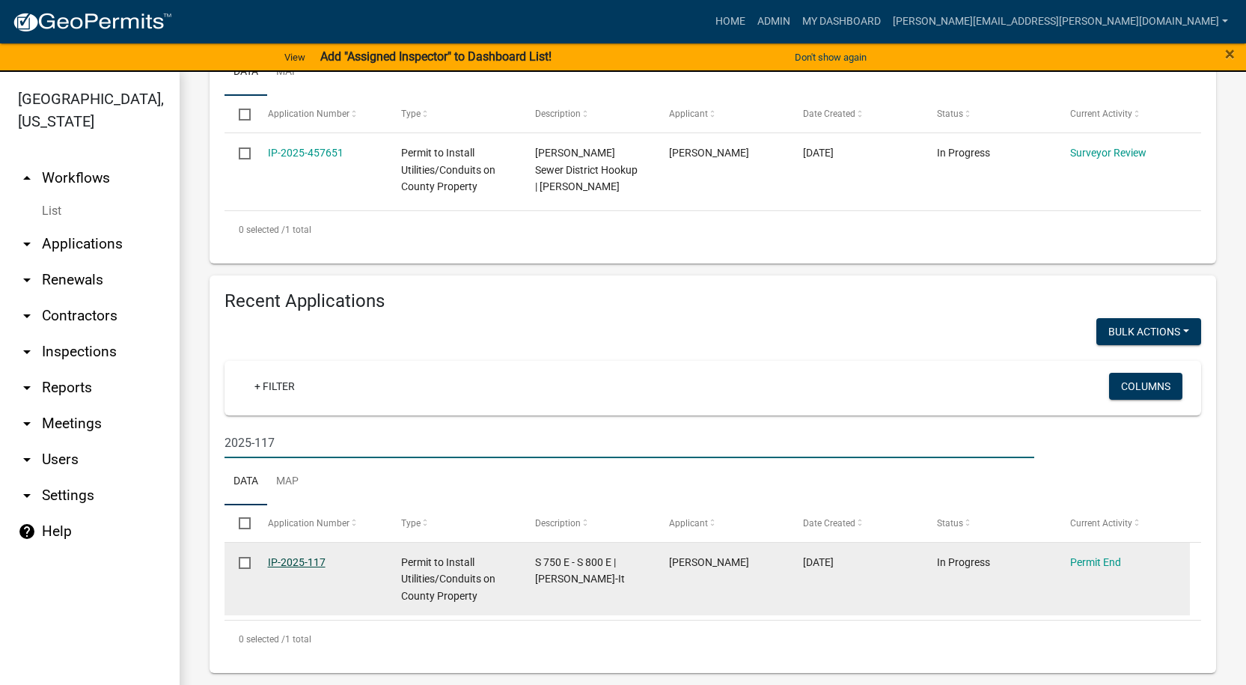
type input "2025-117"
click at [295, 558] on link "IP-2025-117" at bounding box center [297, 562] width 58 height 12
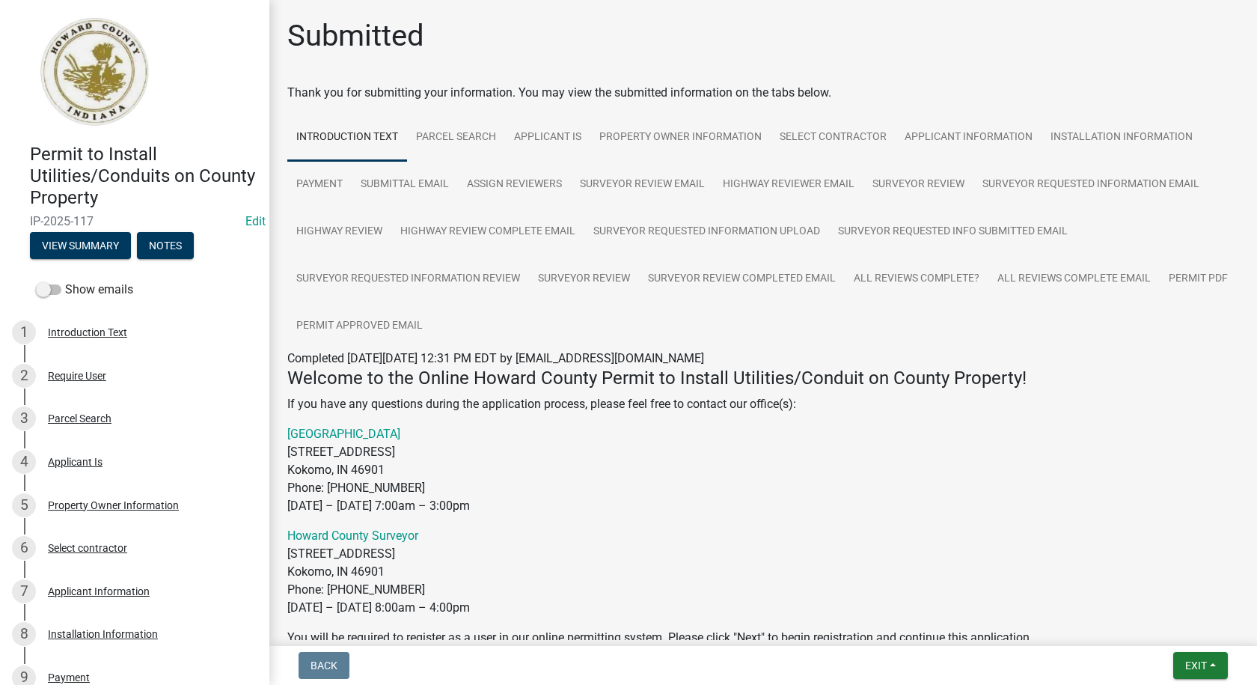
scroll to position [95, 0]
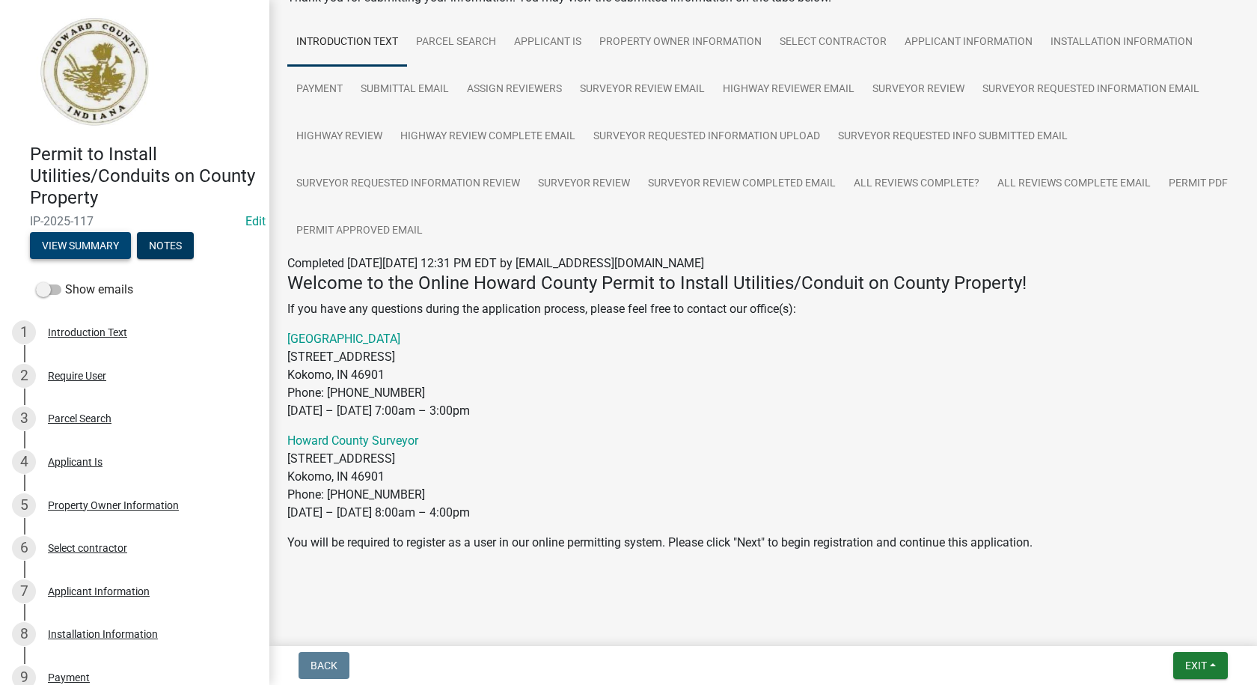
click at [76, 245] on button "View Summary" at bounding box center [80, 245] width 101 height 27
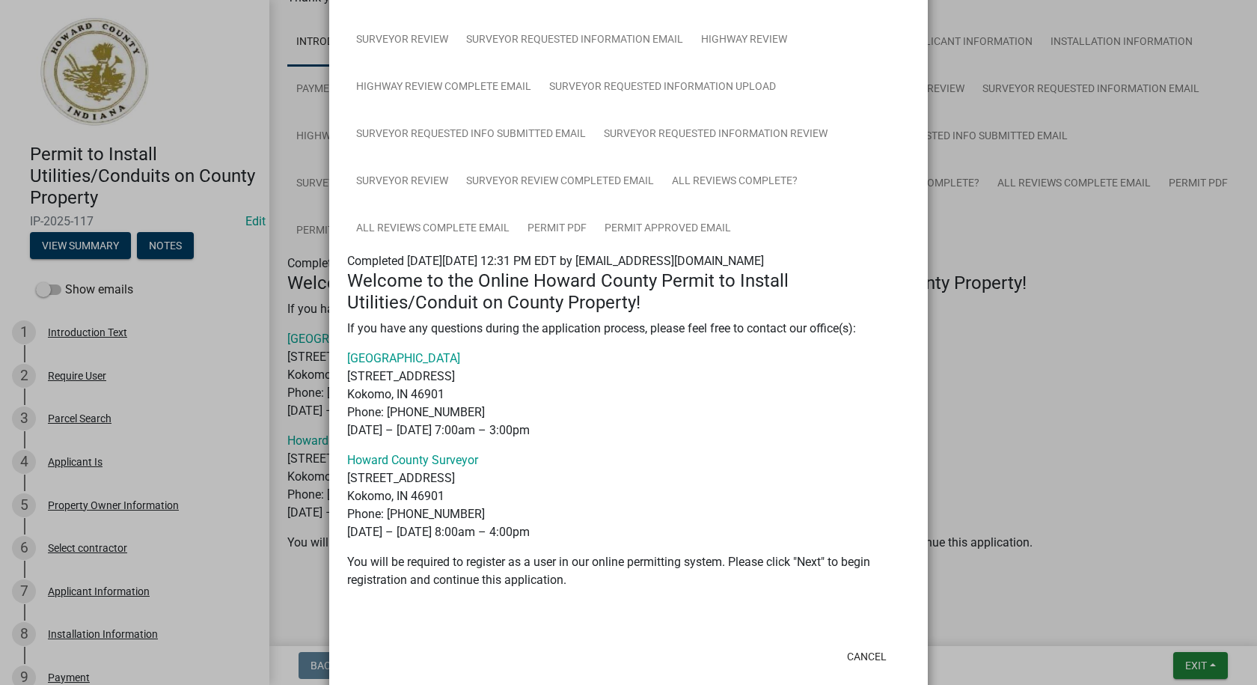
scroll to position [252, 0]
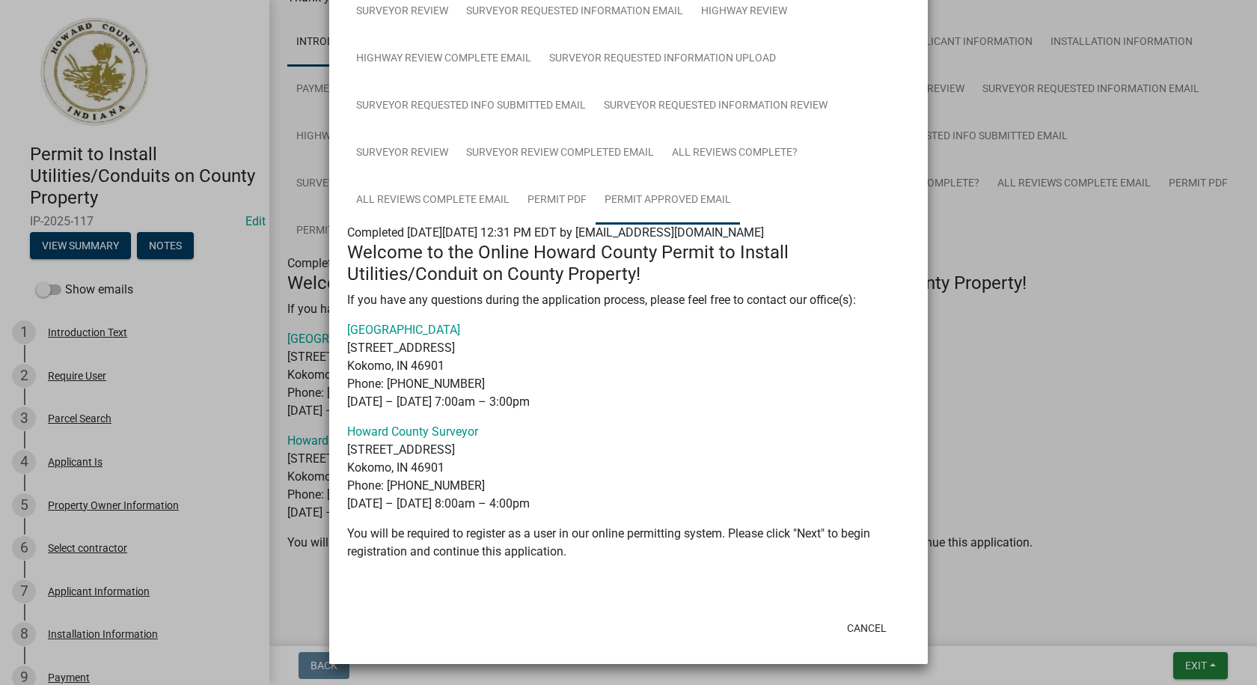
click at [660, 198] on link "Permit Approved Email" at bounding box center [668, 201] width 144 height 48
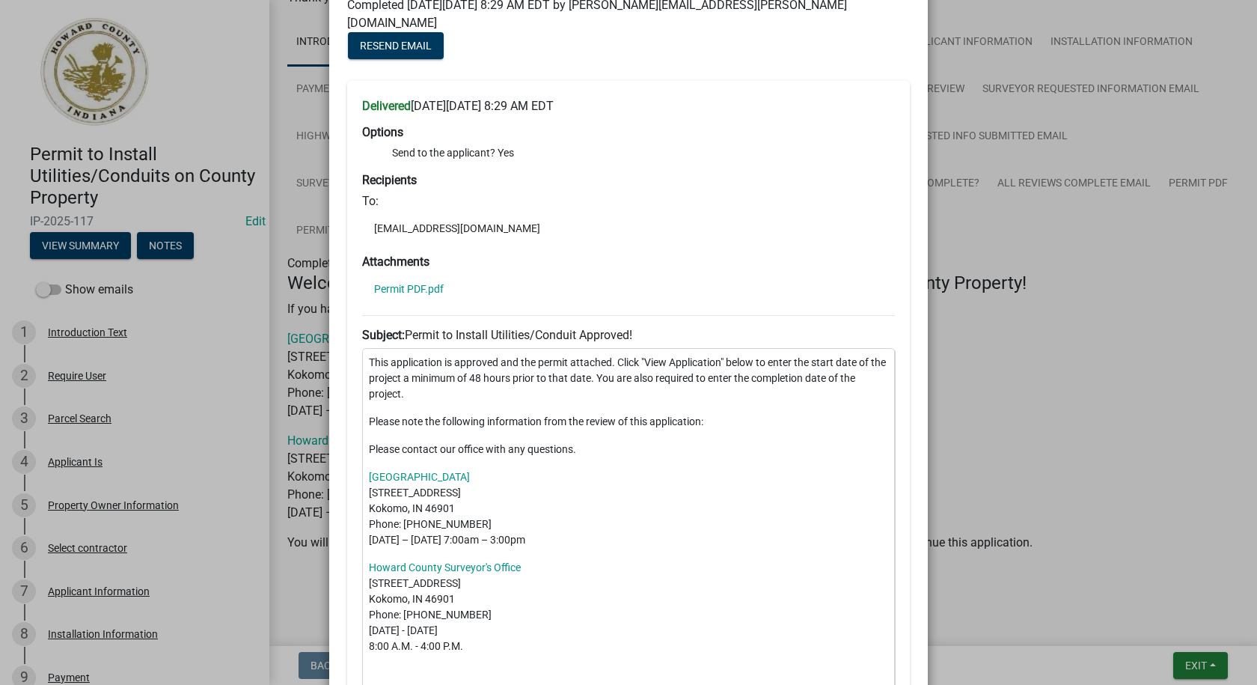
scroll to position [477, 0]
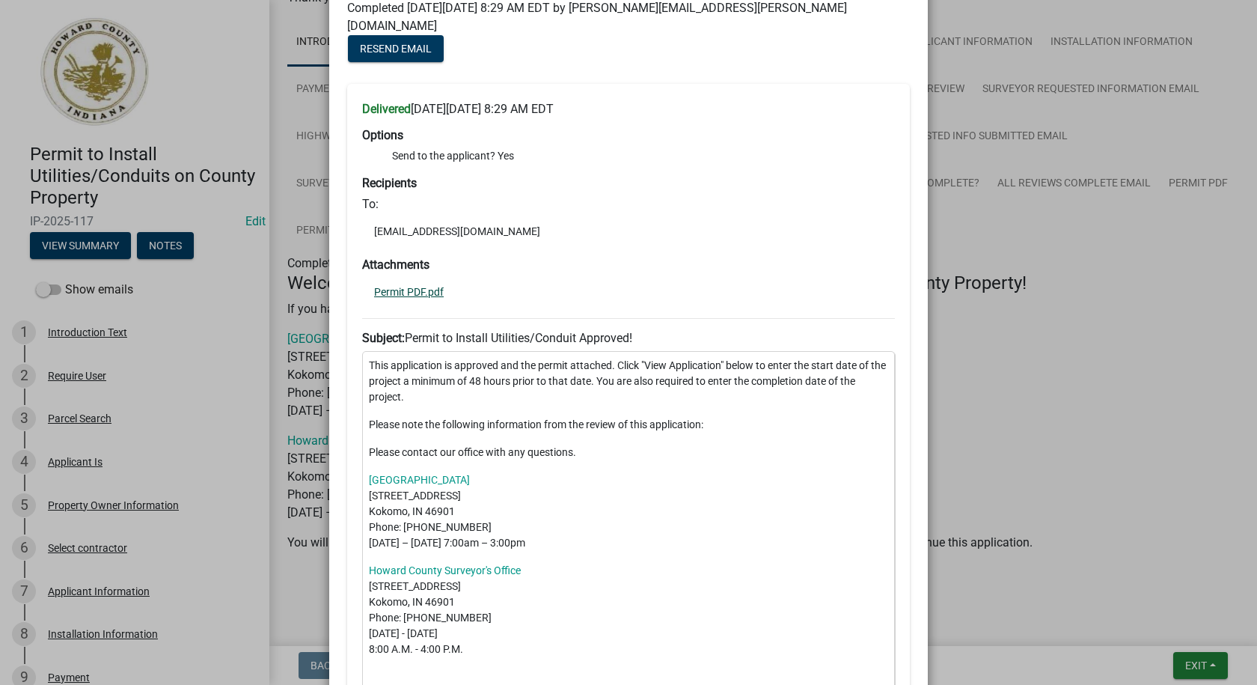
click at [415, 287] on link "Permit PDF.pdf" at bounding box center [409, 292] width 70 height 10
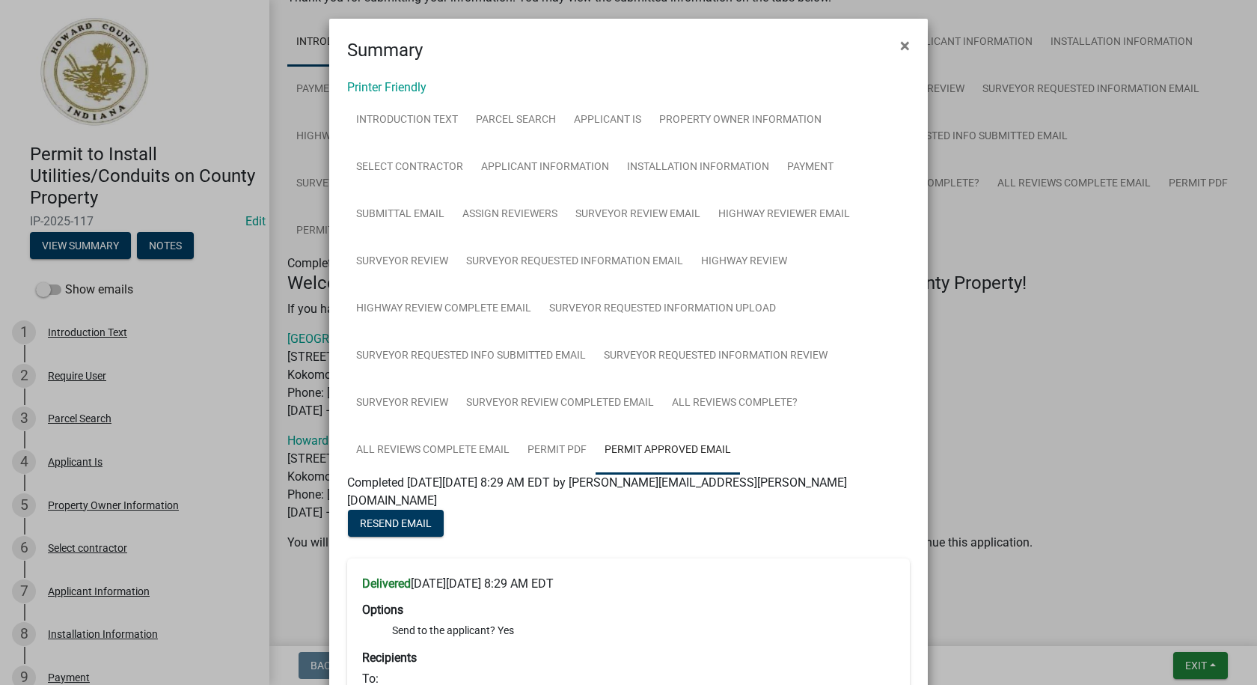
scroll to position [0, 0]
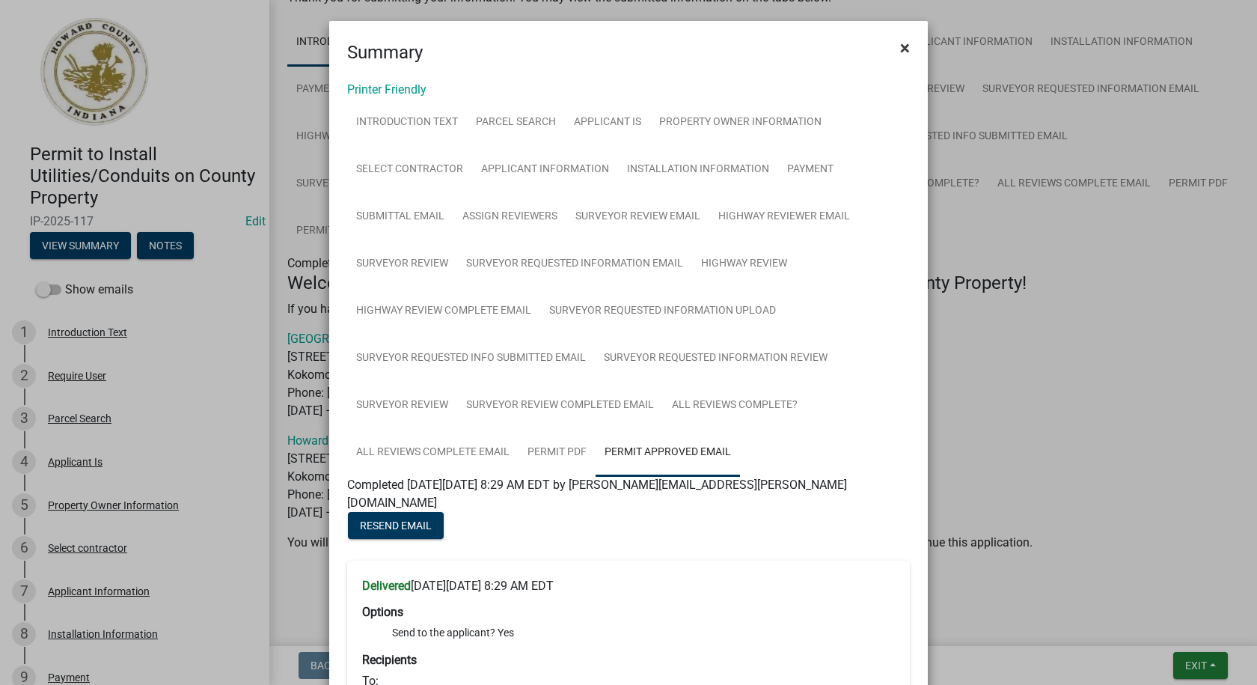
click at [901, 42] on span "×" at bounding box center [905, 47] width 10 height 21
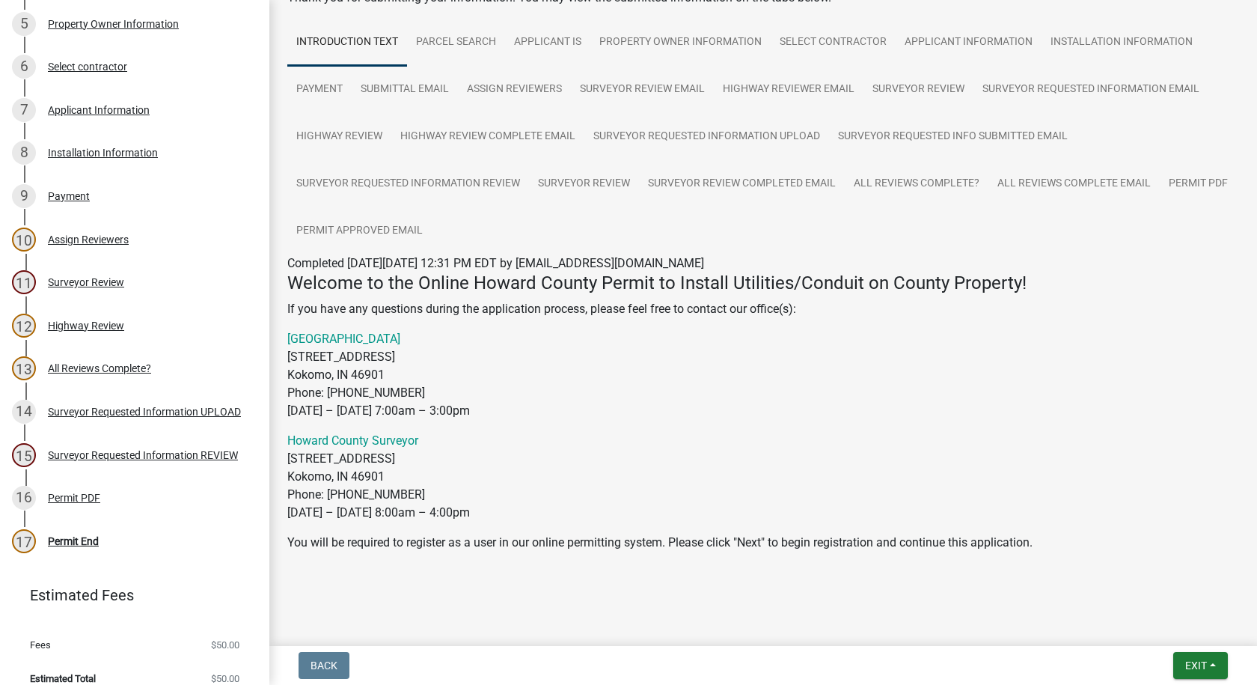
scroll to position [498, 0]
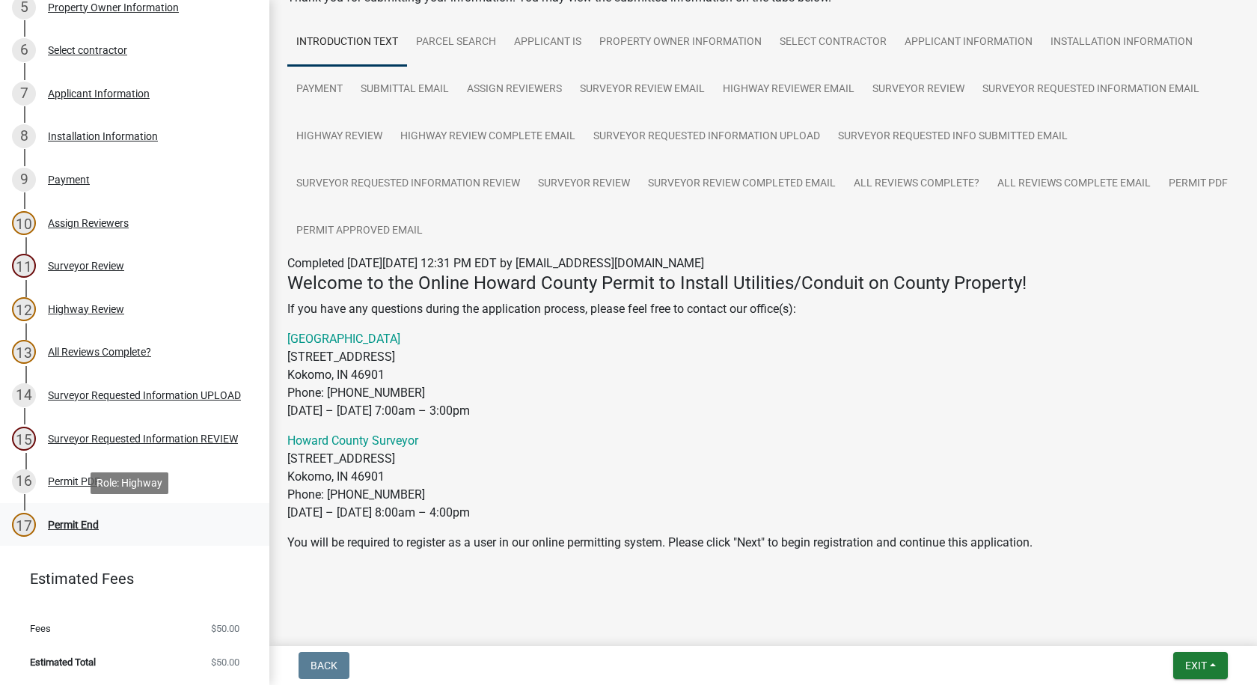
click at [79, 521] on div "Permit End" at bounding box center [73, 524] width 51 height 10
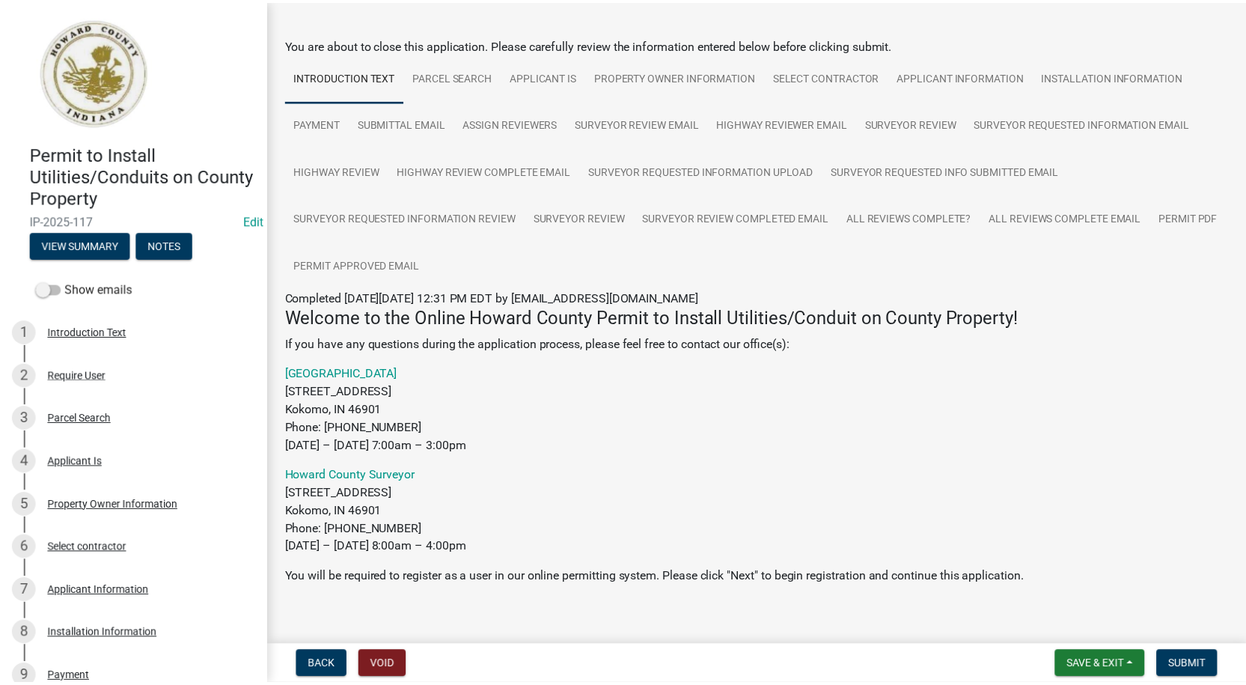
scroll to position [0, 0]
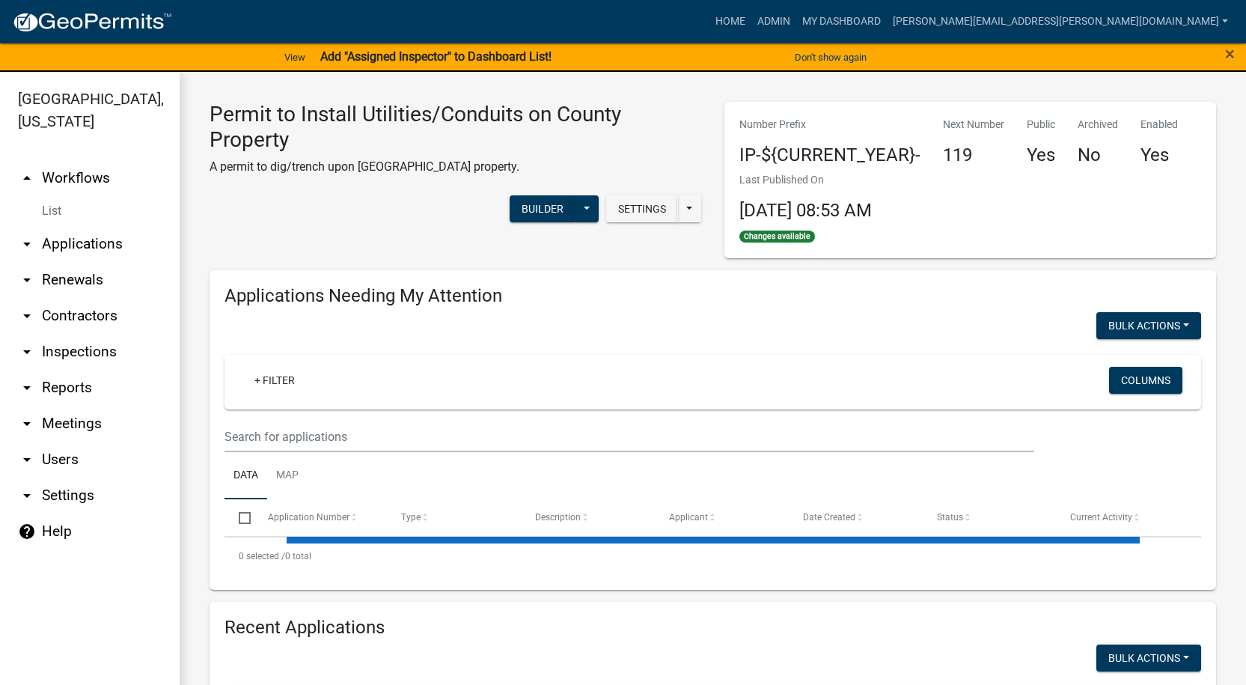
select select "1: 25"
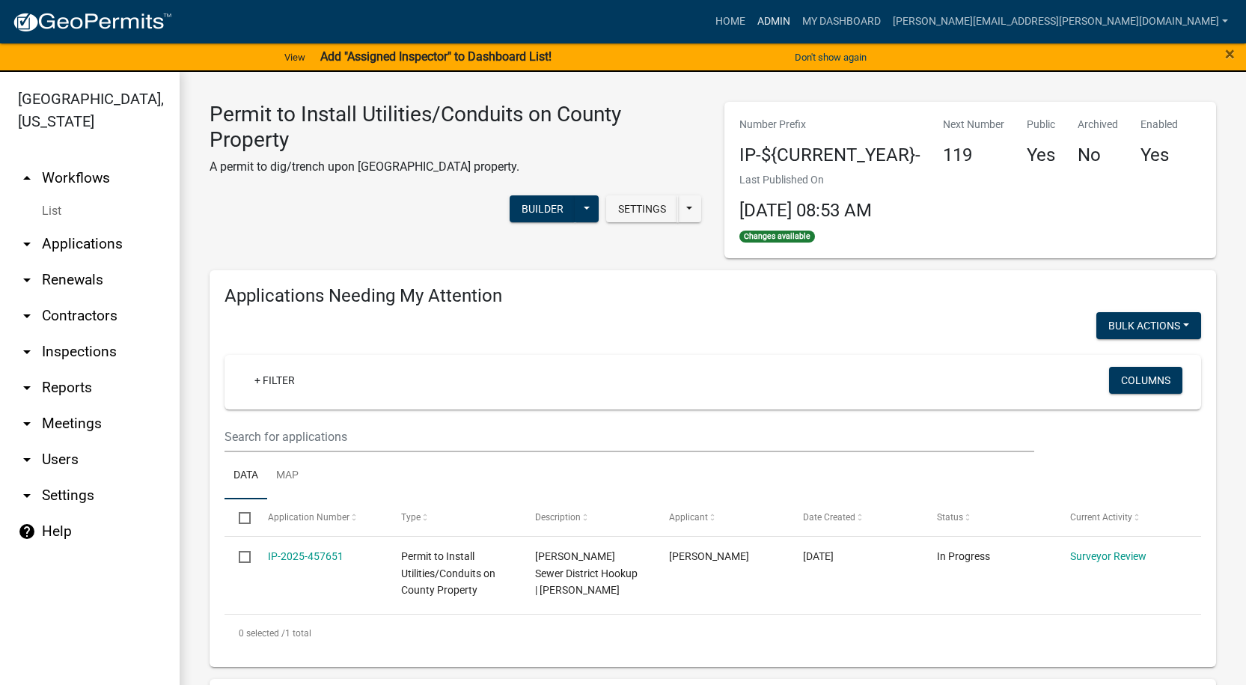
click at [796, 16] on link "Admin" at bounding box center [773, 21] width 45 height 28
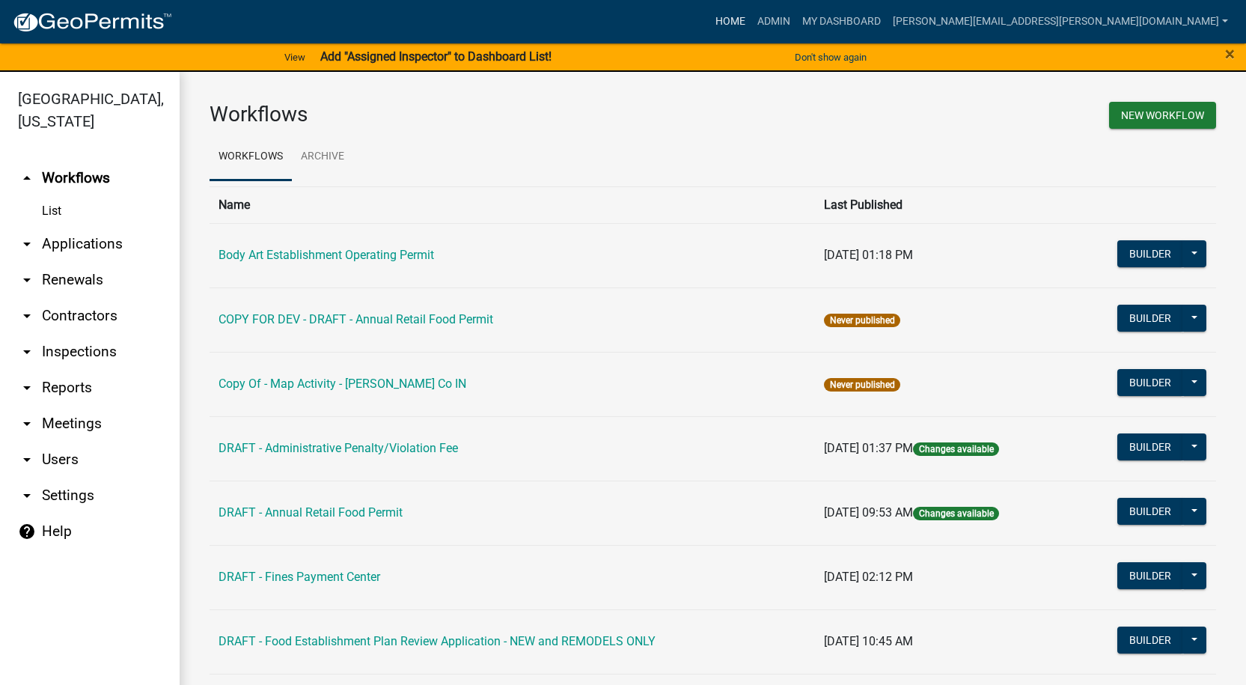
click at [751, 16] on link "Home" at bounding box center [731, 21] width 42 height 28
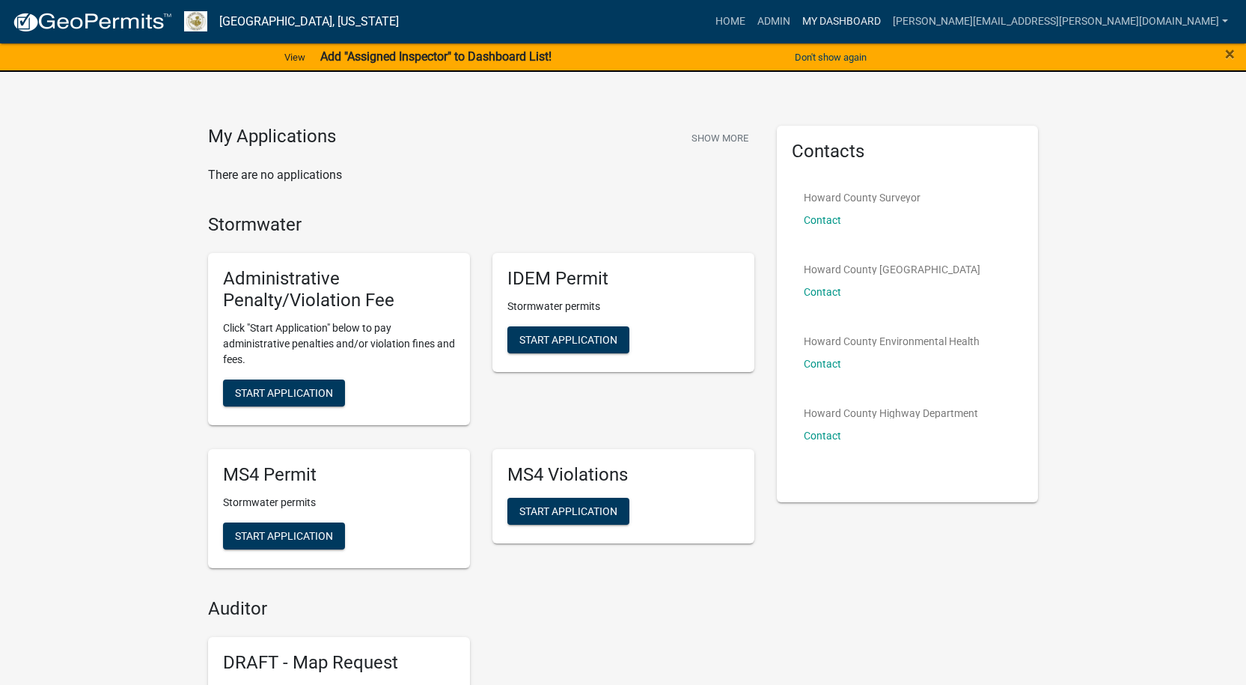
click at [887, 22] on link "My Dashboard" at bounding box center [841, 21] width 91 height 28
